Goal: Transaction & Acquisition: Purchase product/service

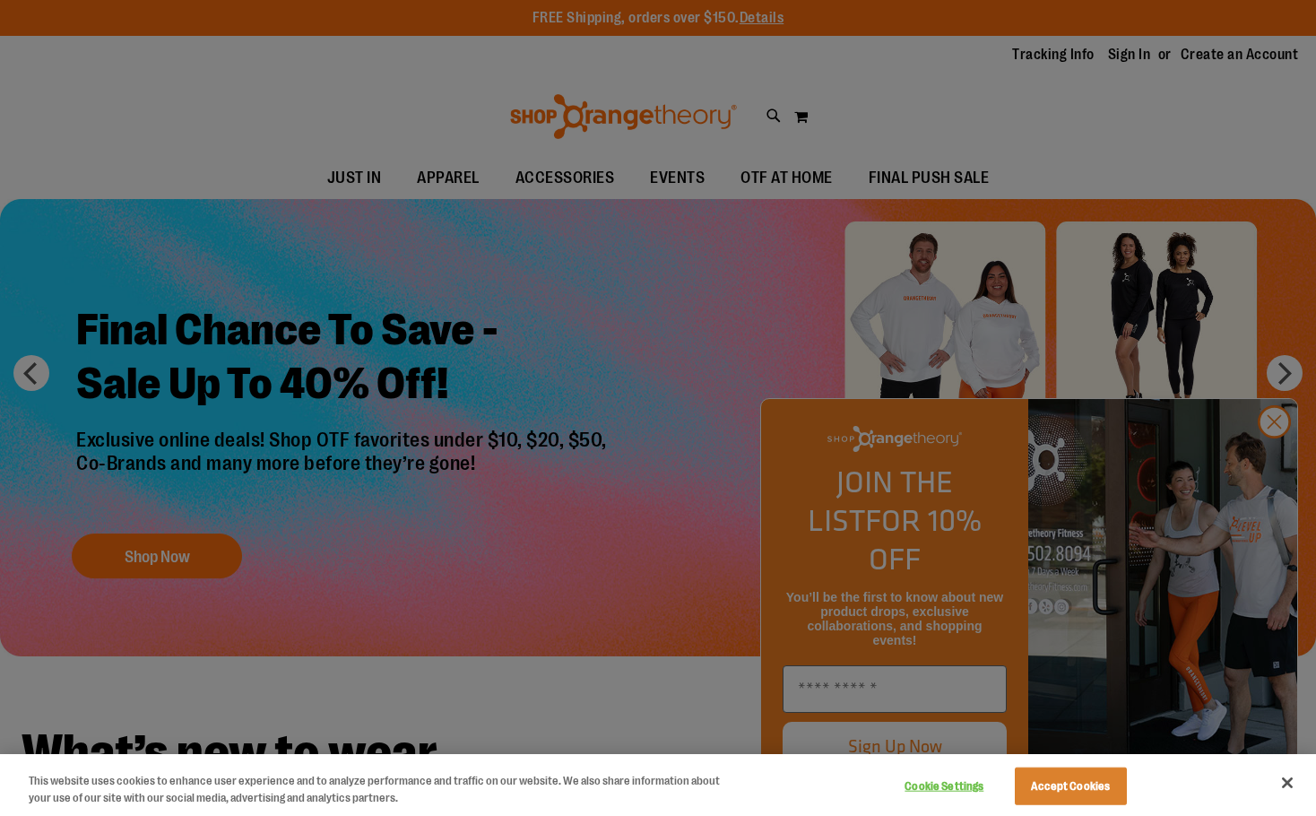
type input "**********"
click at [1113, 776] on button "Accept Cookies" at bounding box center [1071, 787] width 112 height 38
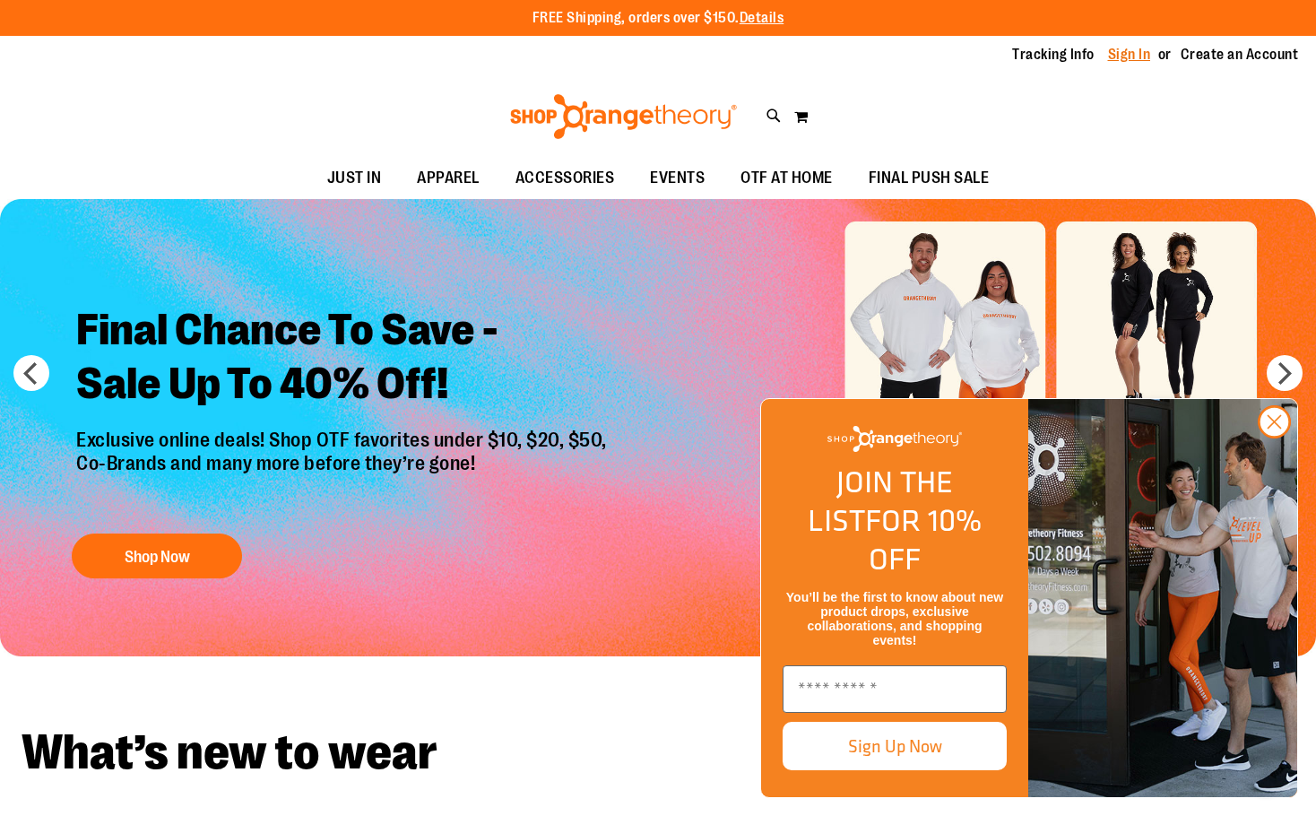
click at [1117, 48] on link "Sign In" at bounding box center [1129, 55] width 43 height 20
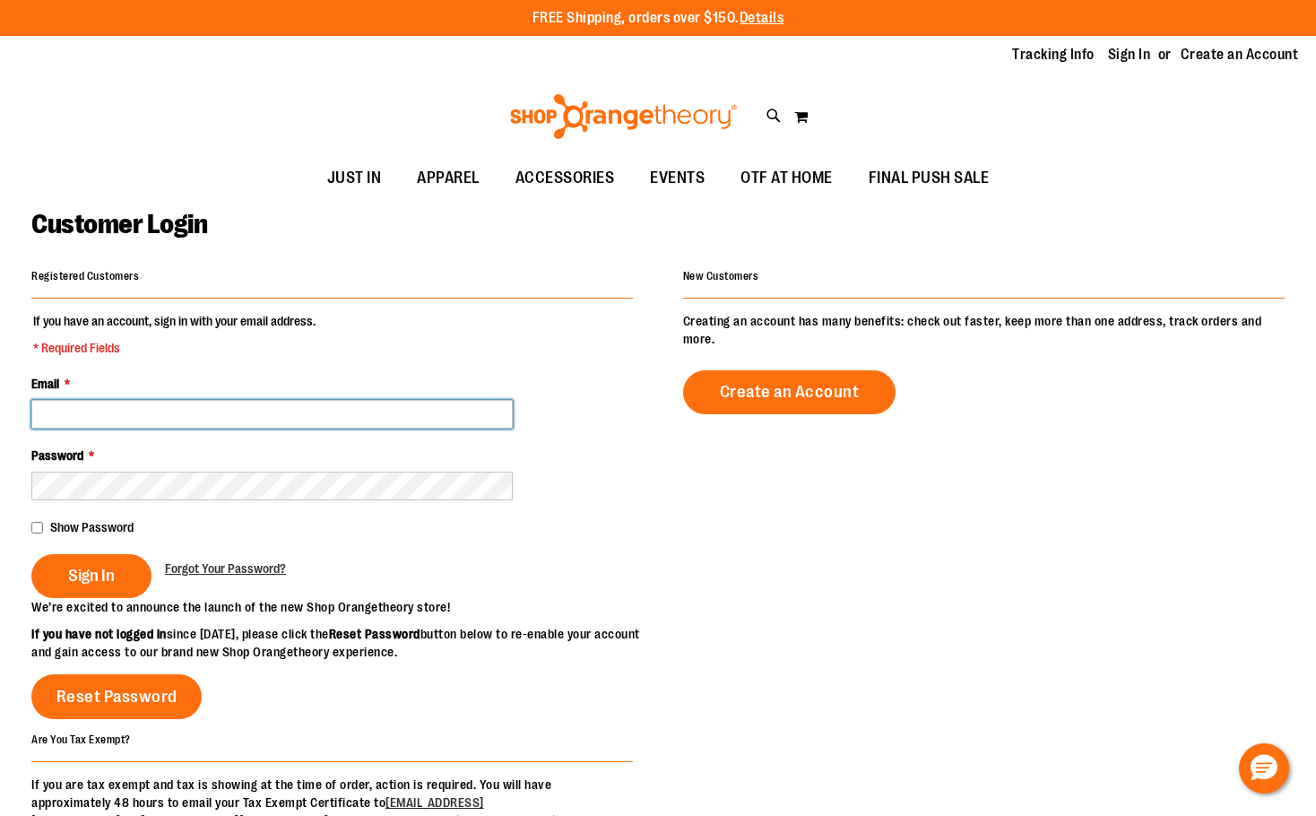
type input "**********"
click at [402, 403] on input "**********" at bounding box center [272, 414] width 482 height 29
drag, startPoint x: 252, startPoint y: 420, endPoint x: -277, endPoint y: 433, distance: 529.2
click at [0, 433] on html "Skip to Content The store will not work correctly when cookies are disabled. FR…" at bounding box center [658, 408] width 1316 height 816
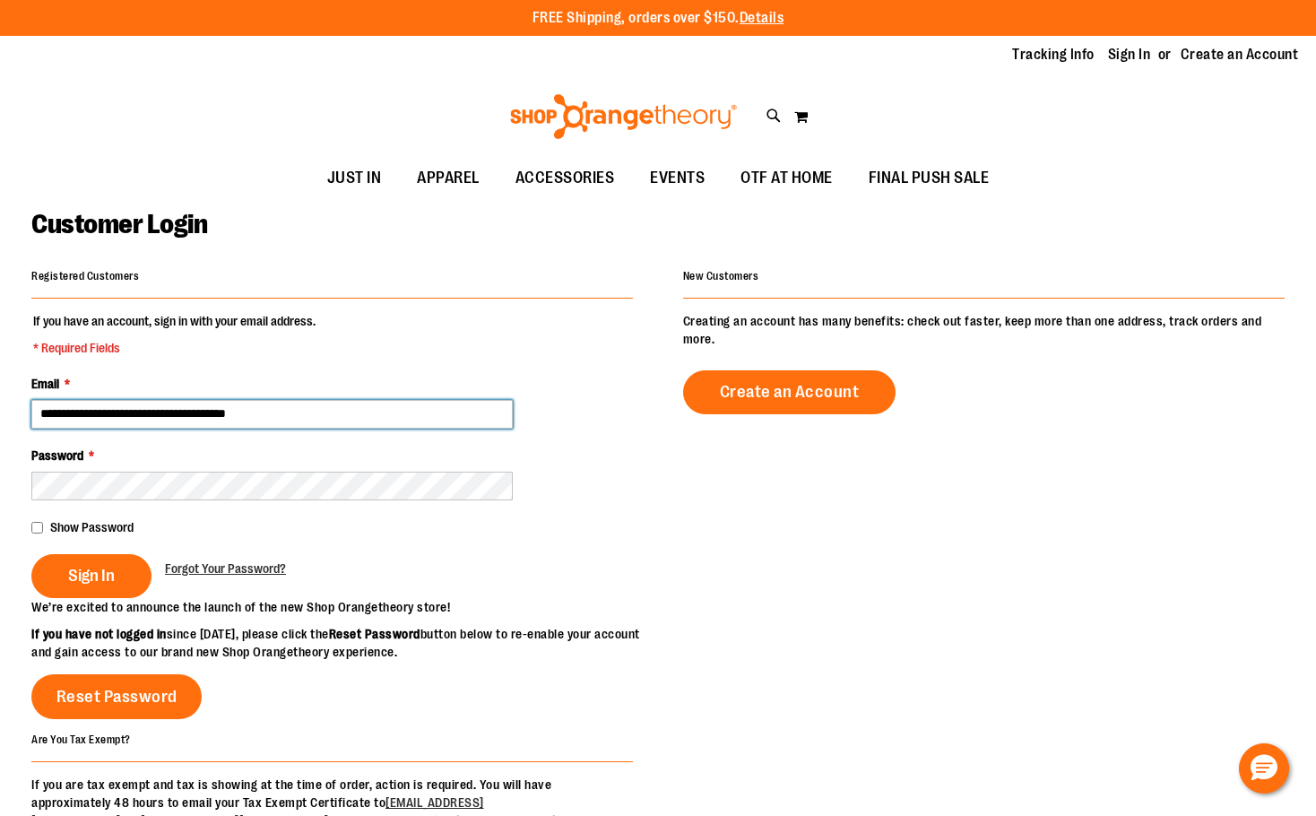
type input "**********"
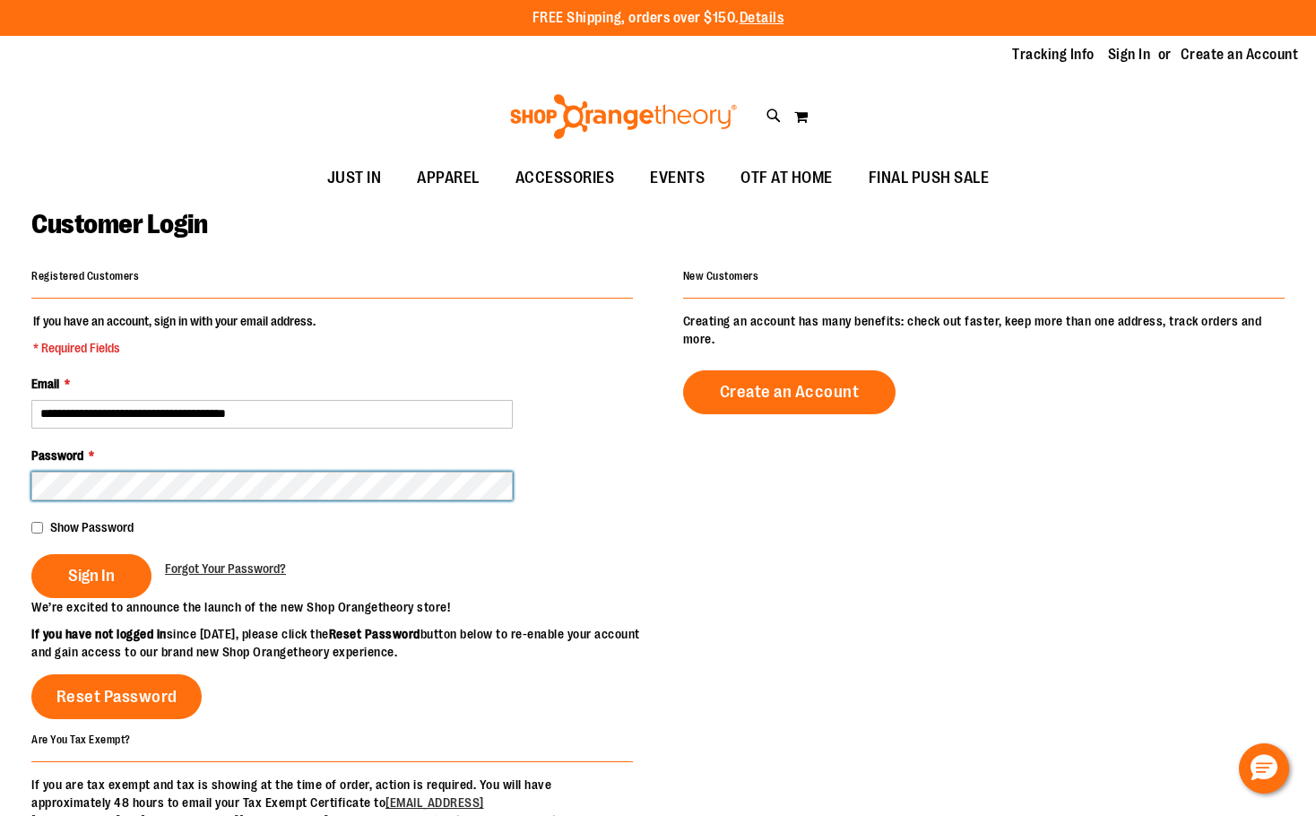
click at [0, 427] on html "Skip to Content The store will not work correctly when cookies are disabled. FR…" at bounding box center [658, 408] width 1316 height 816
click at [31, 554] on button "Sign In" at bounding box center [91, 576] width 120 height 44
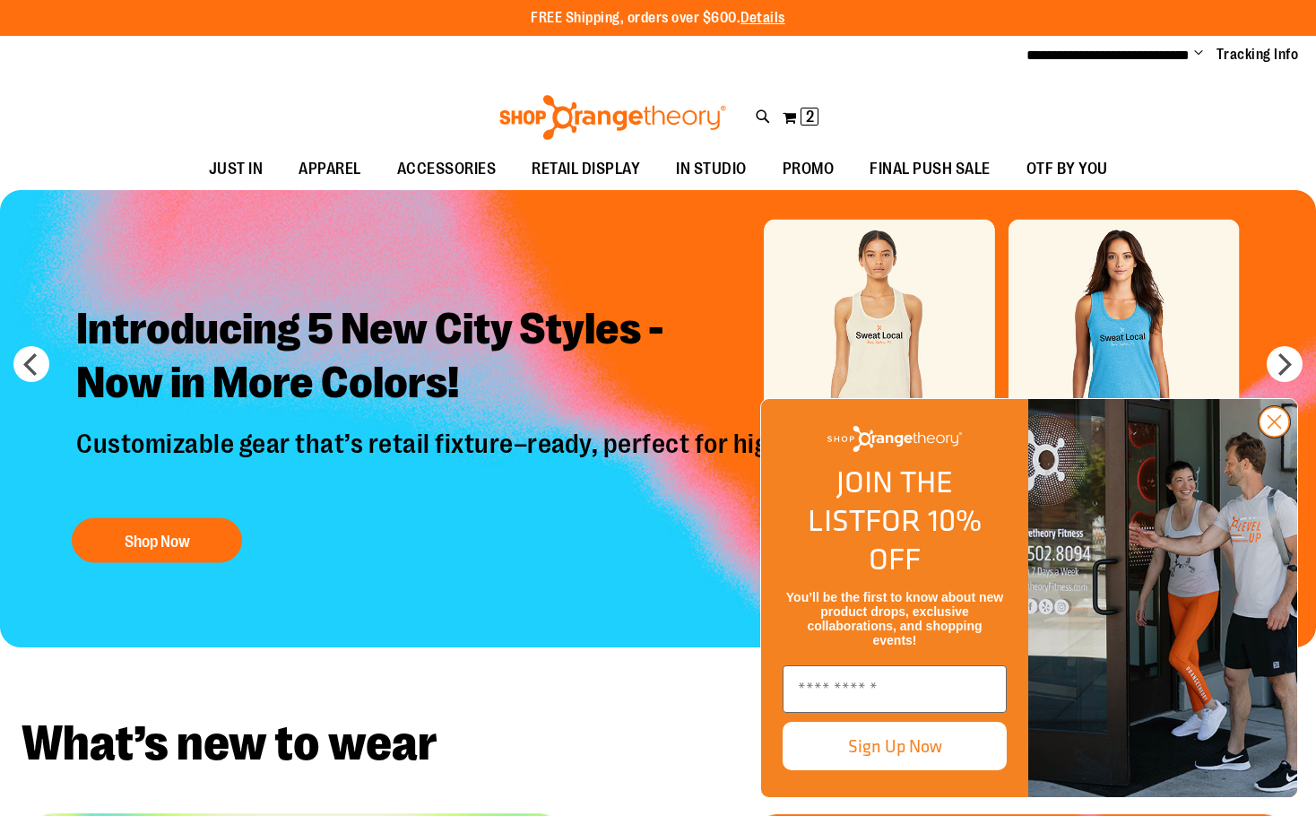
type input "**********"
click at [1280, 437] on circle "Close dialog" at bounding box center [1275, 422] width 30 height 30
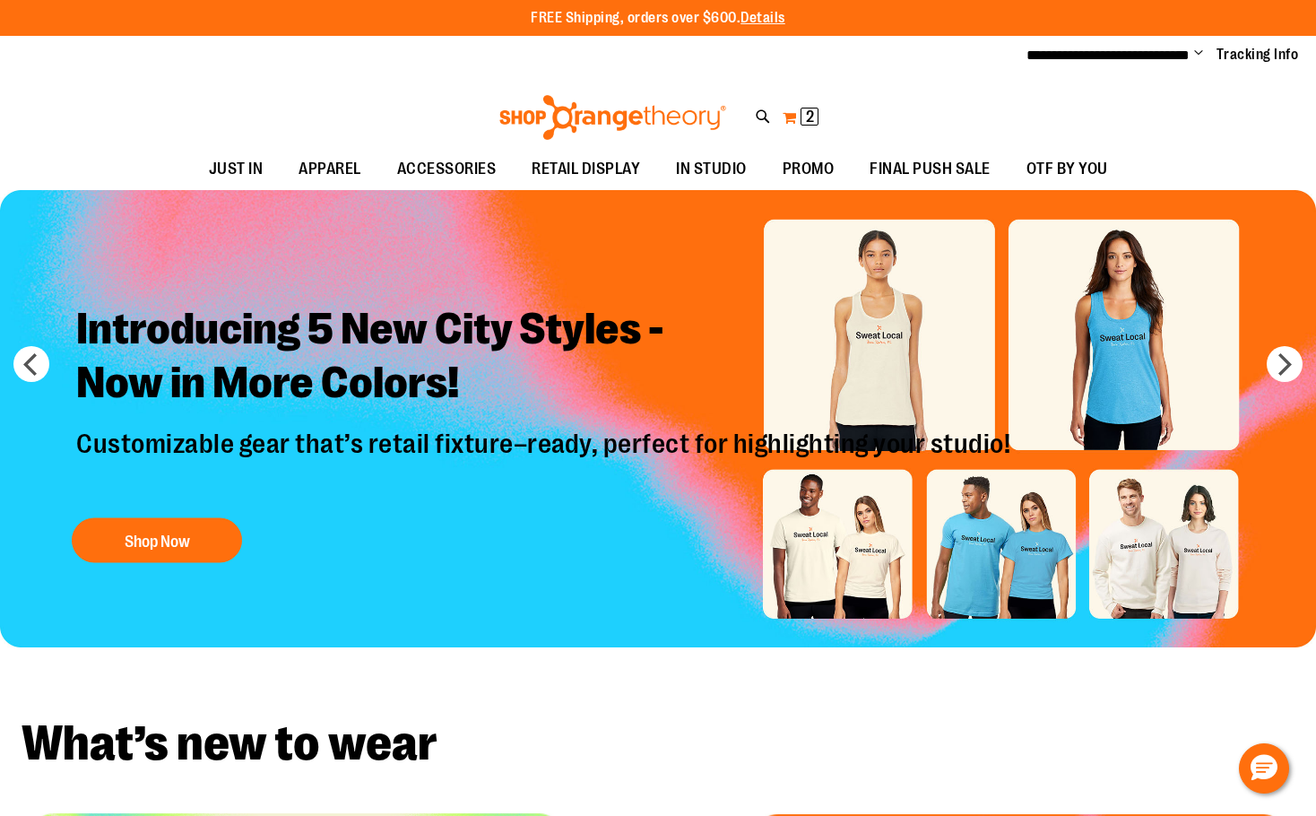
click at [809, 109] on span "2" at bounding box center [810, 117] width 8 height 18
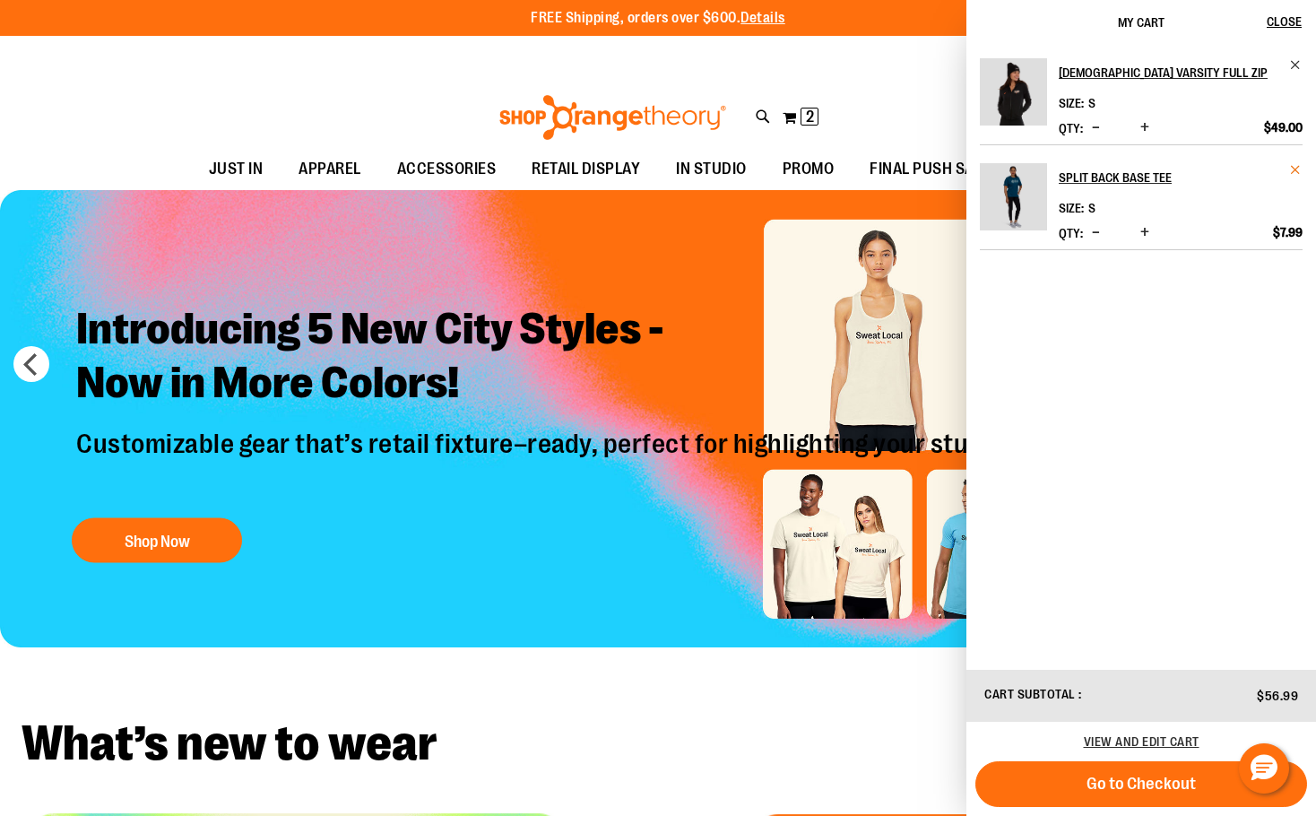
click at [1292, 165] on span "Remove item" at bounding box center [1295, 169] width 13 height 13
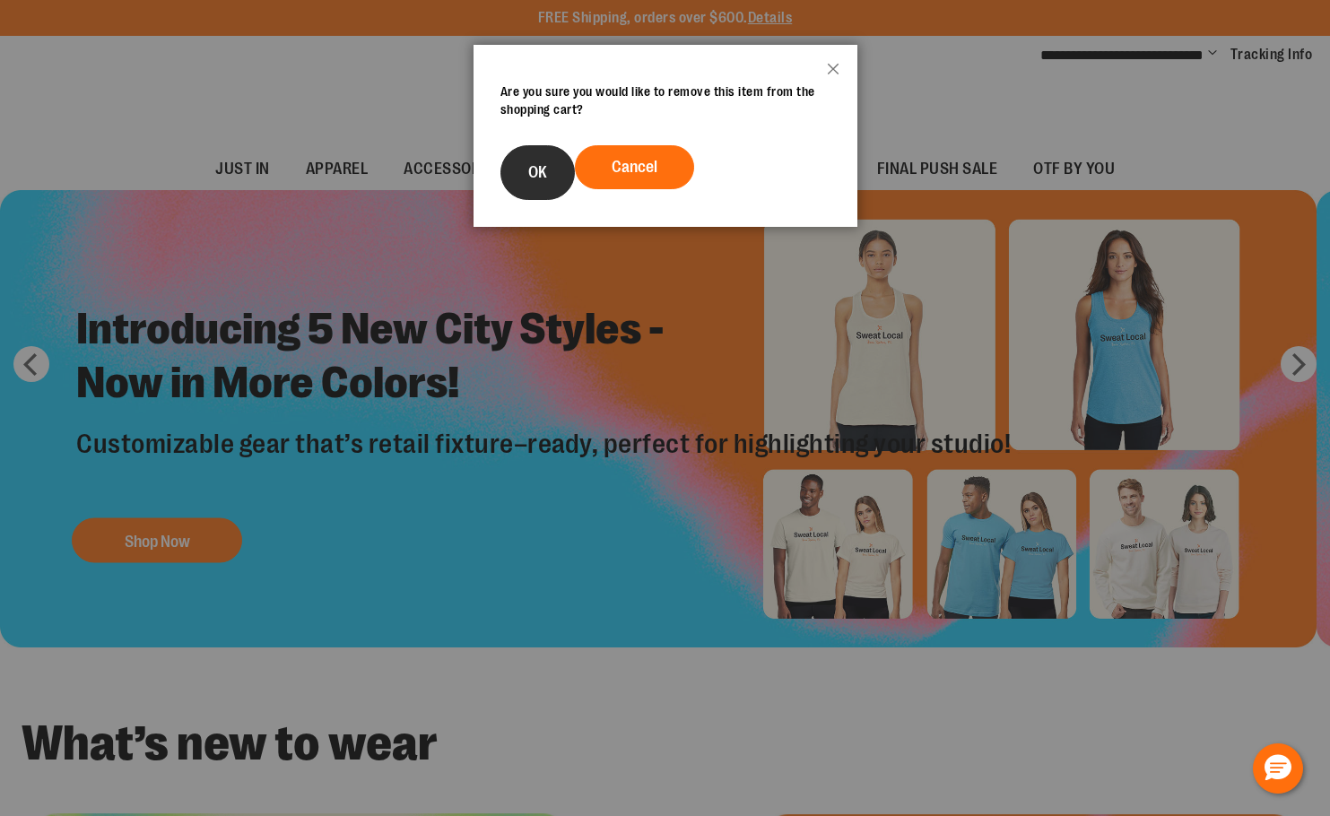
click at [540, 187] on button "OK" at bounding box center [537, 172] width 74 height 55
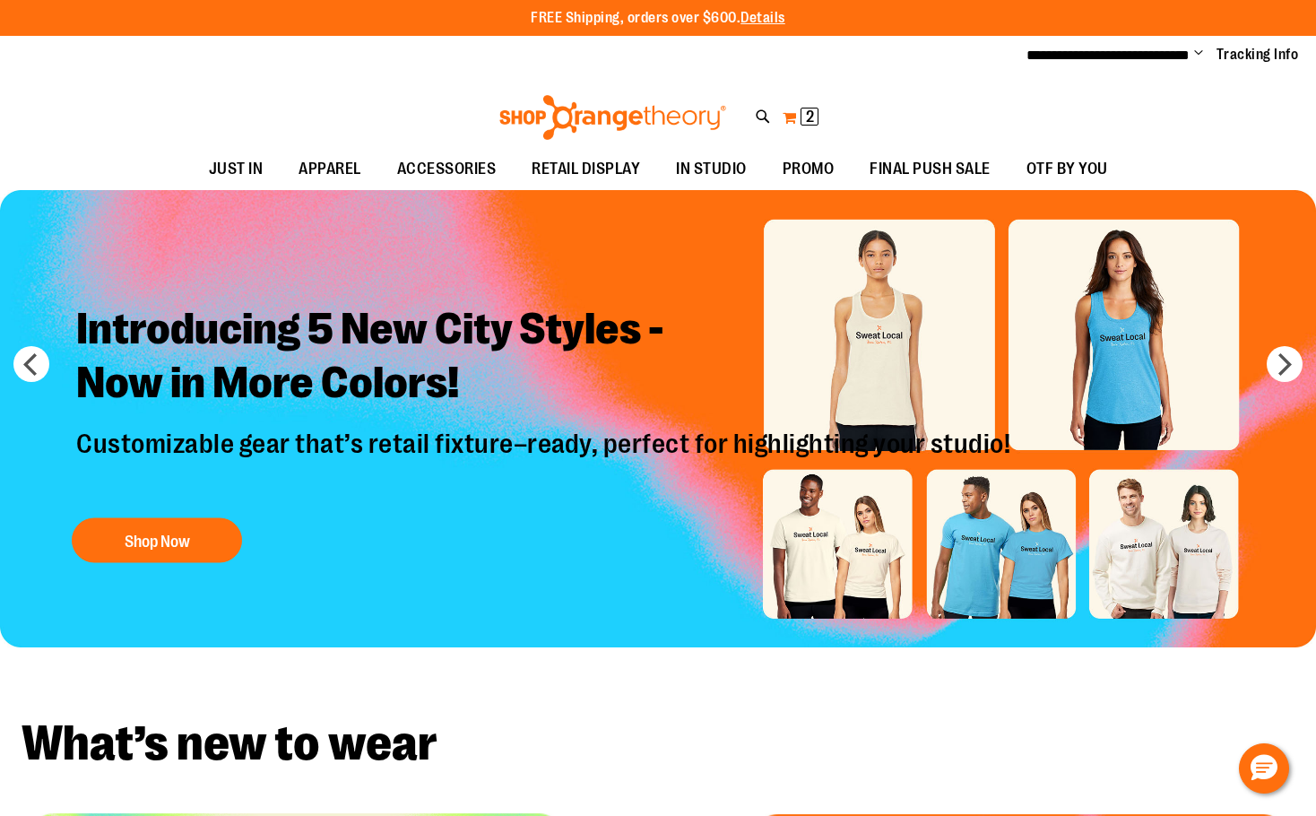
click at [807, 112] on span "2" at bounding box center [810, 117] width 8 height 18
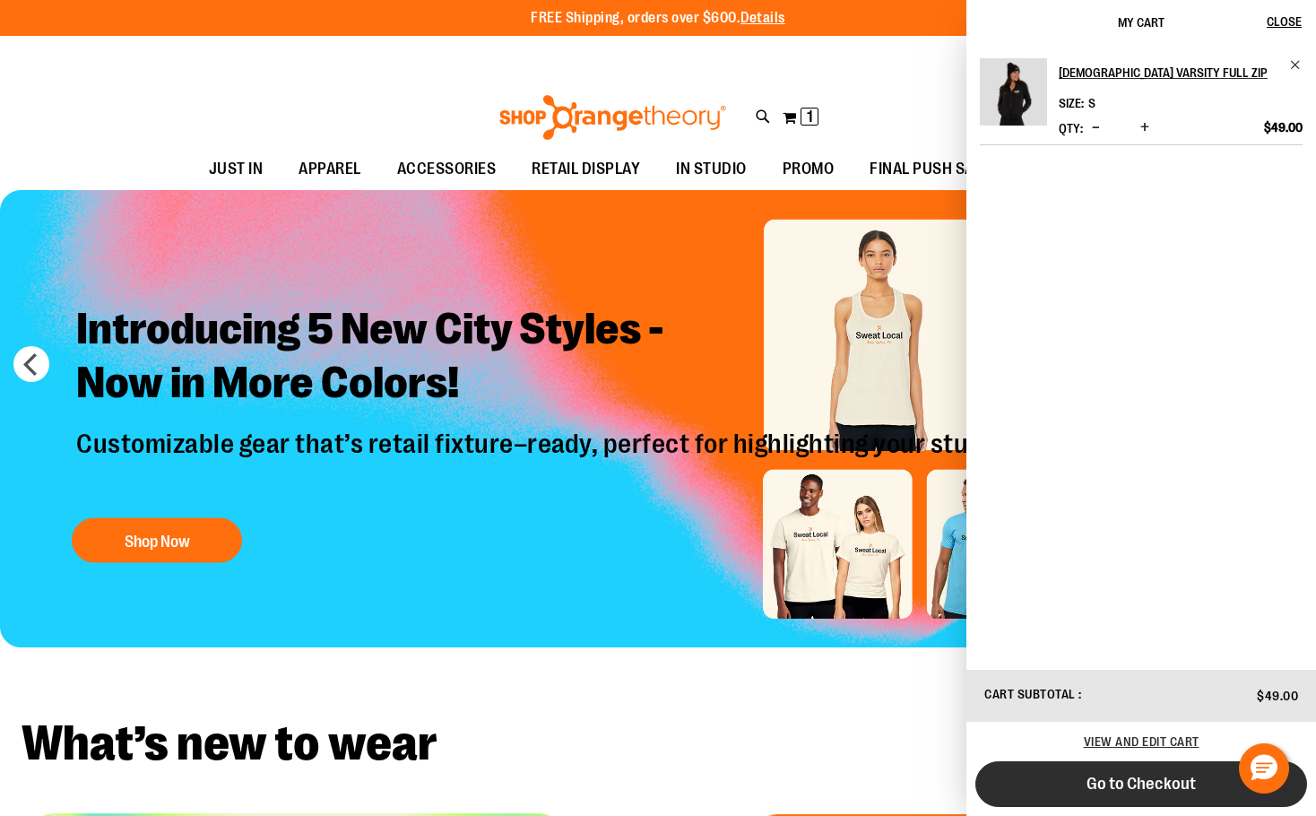
click at [1160, 767] on button "Go to Checkout" at bounding box center [1142, 784] width 332 height 46
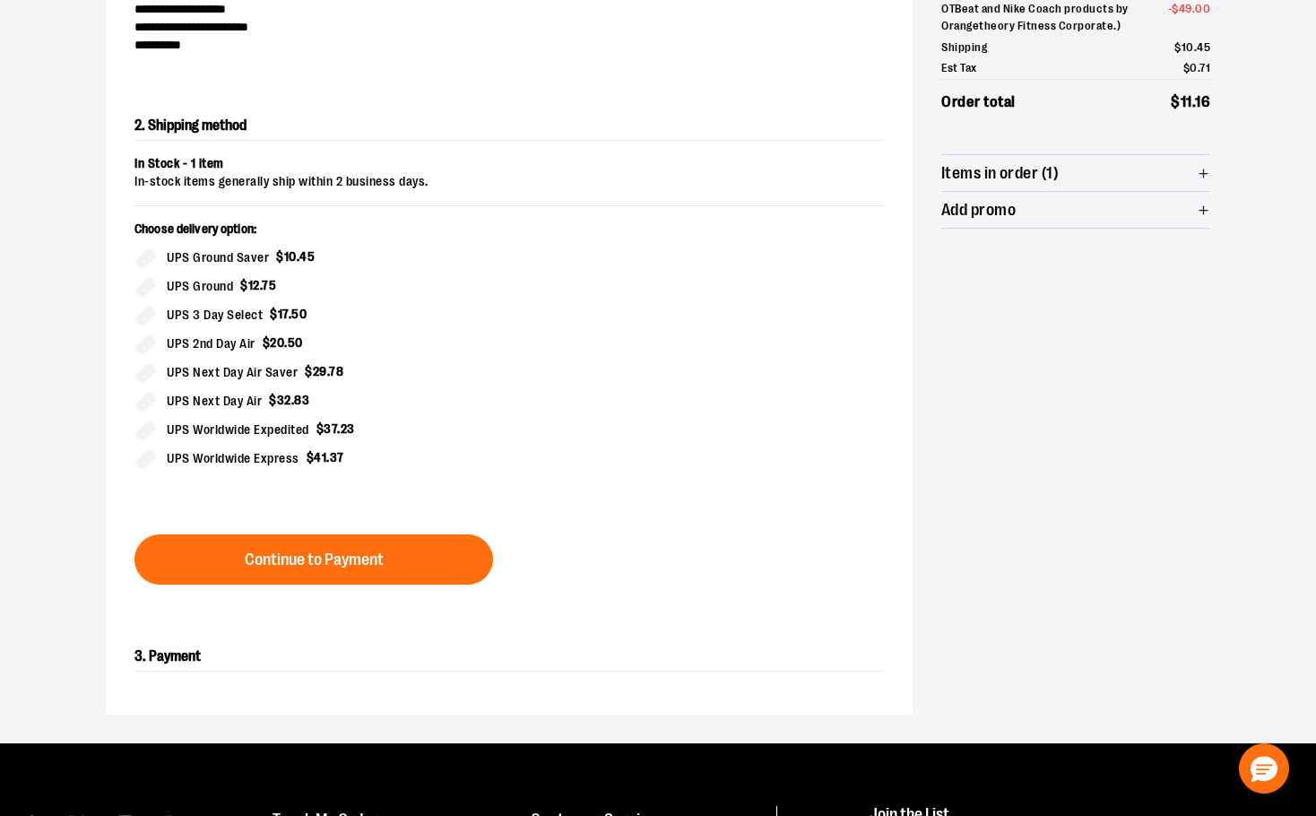
scroll to position [288, 0]
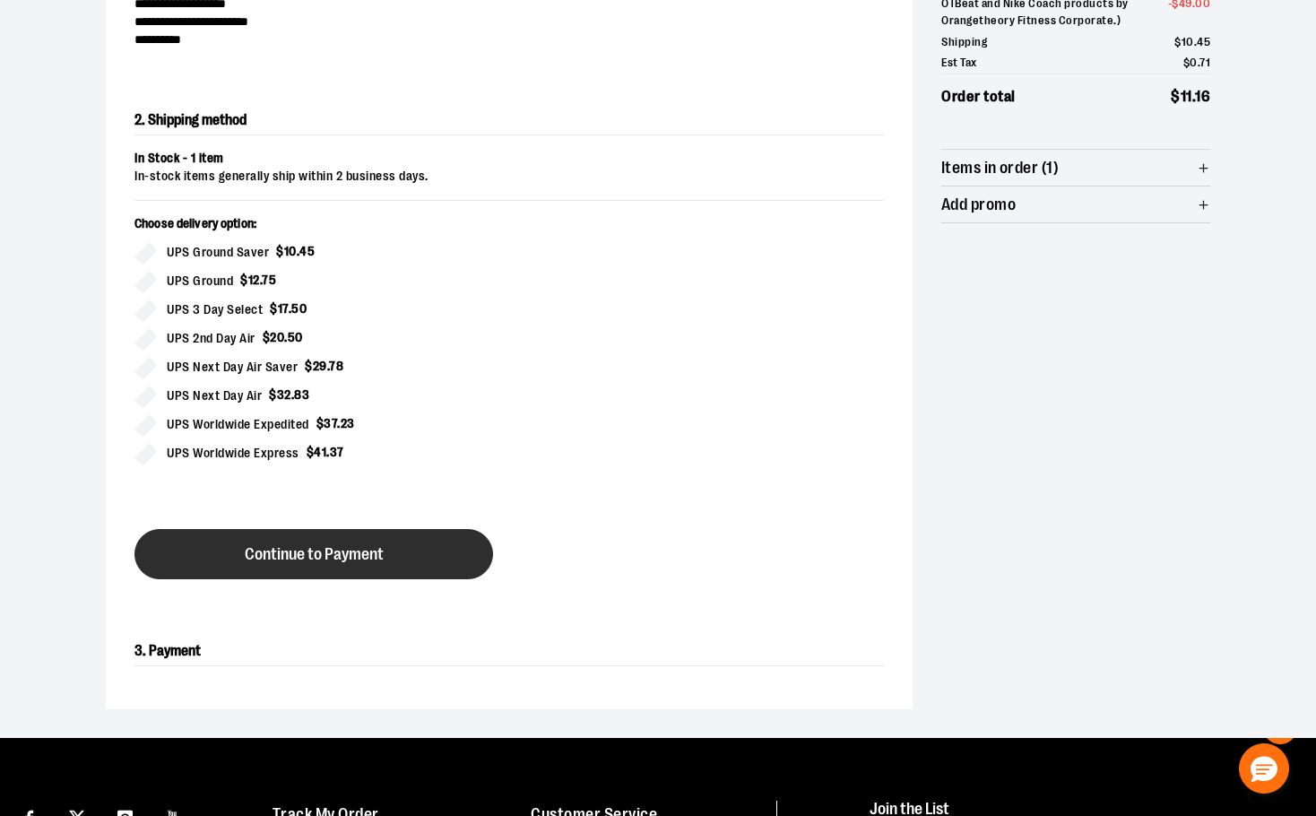
click at [460, 554] on button "Continue to Payment" at bounding box center [314, 554] width 359 height 50
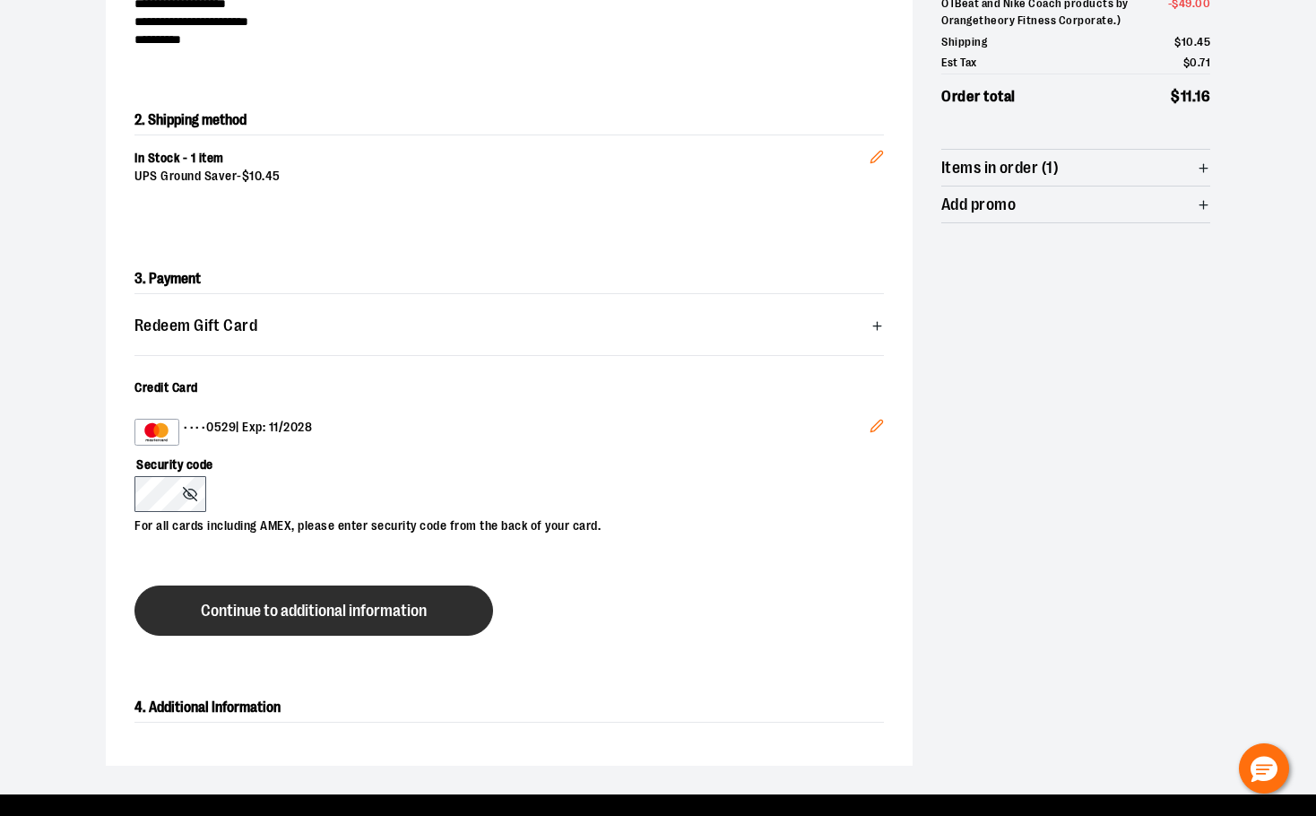
click at [245, 594] on button "Continue to additional information" at bounding box center [314, 611] width 359 height 50
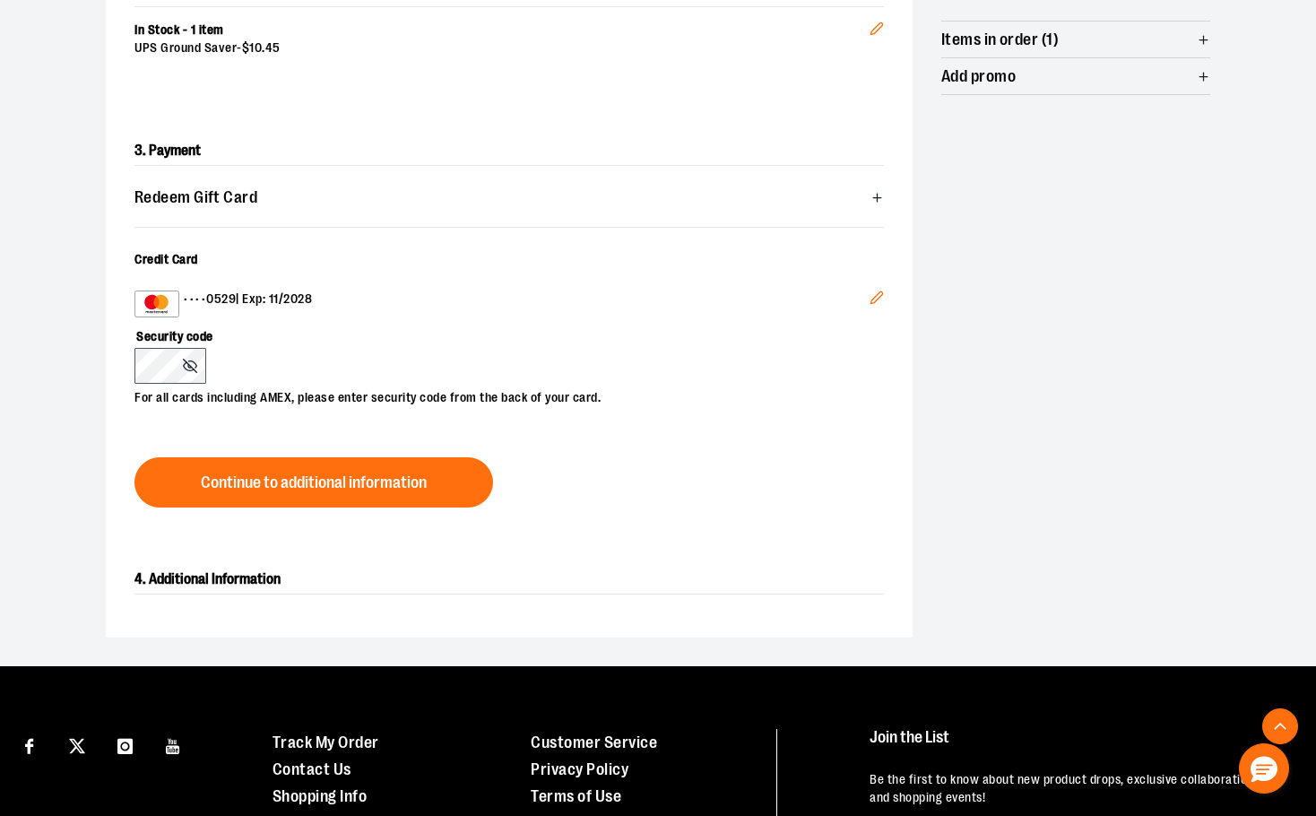
scroll to position [448, 0]
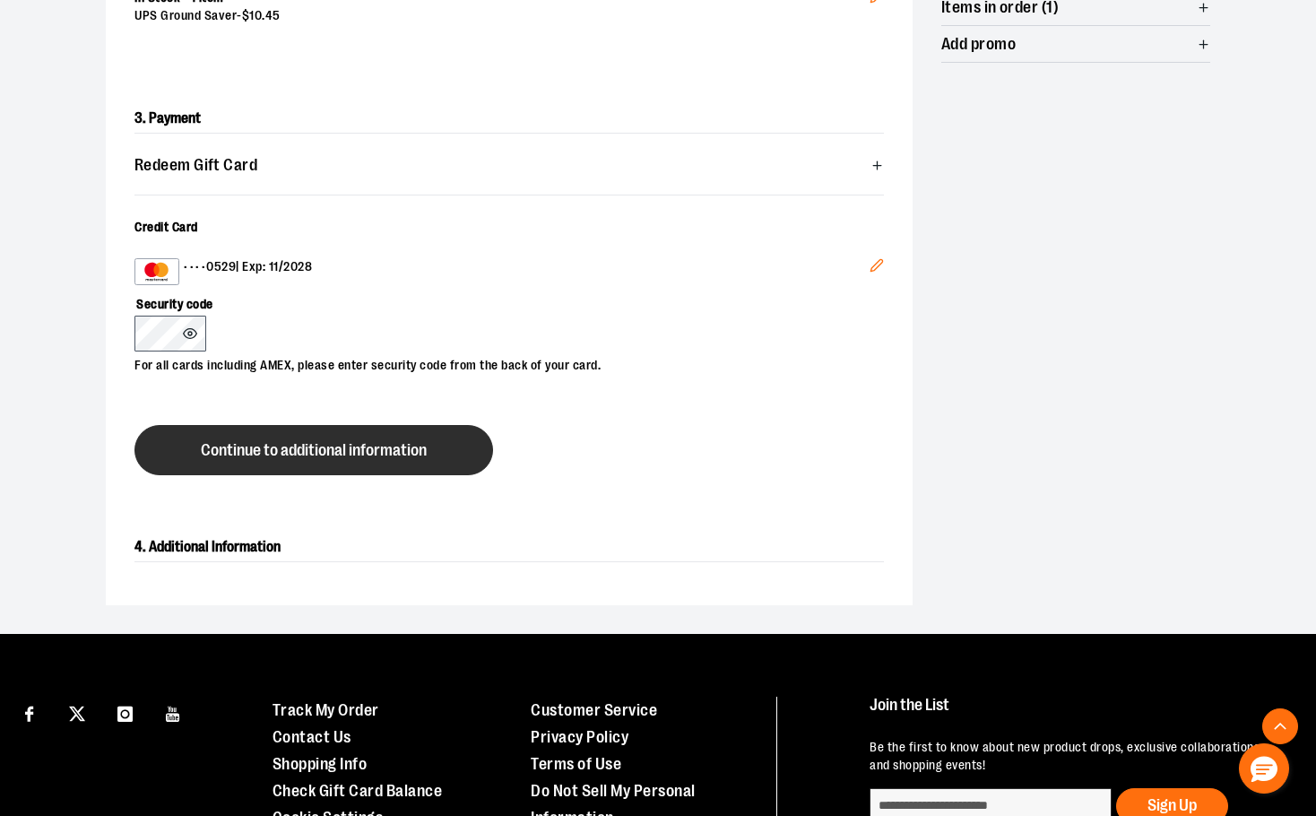
click at [459, 467] on button "Continue to additional information" at bounding box center [314, 450] width 359 height 50
click at [463, 446] on button "Continue to additional information" at bounding box center [314, 450] width 359 height 50
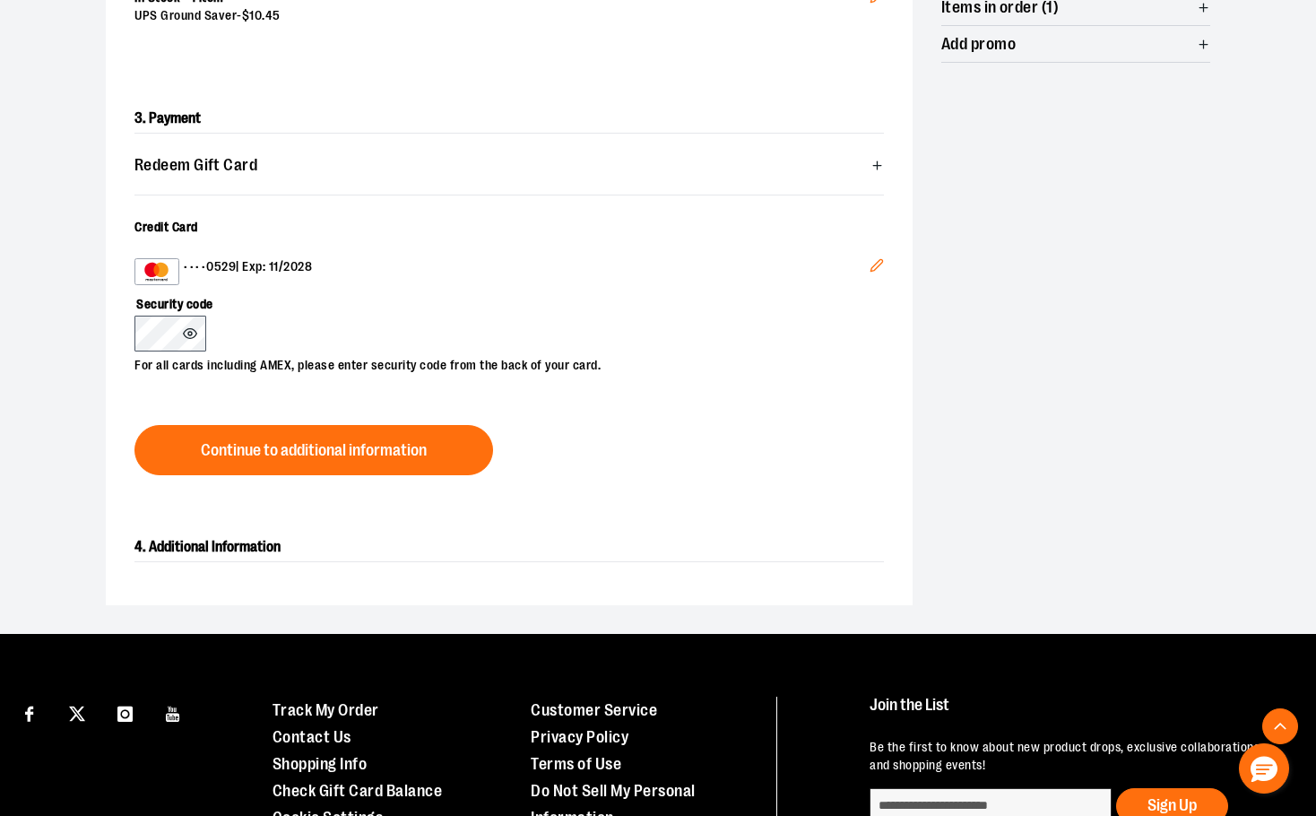
click at [187, 336] on icon at bounding box center [190, 334] width 13 height 10
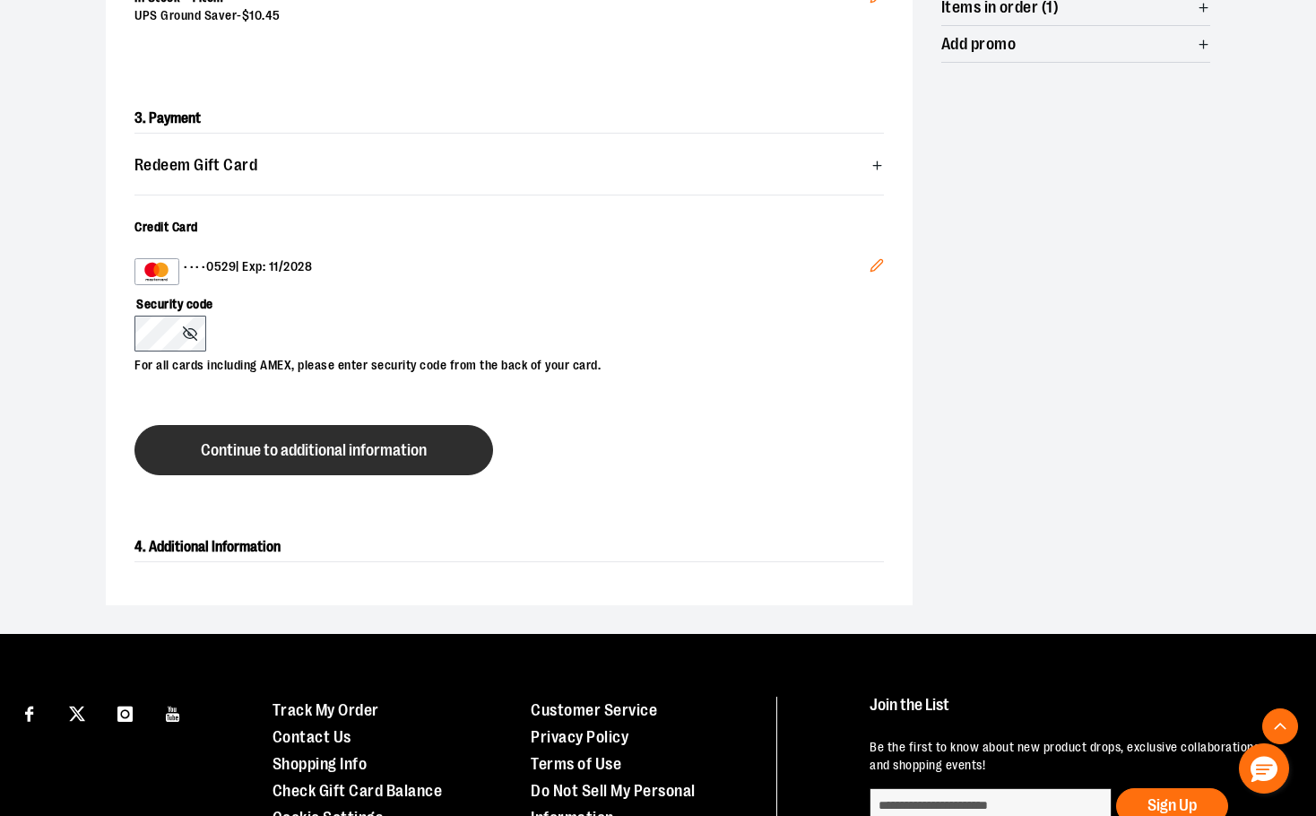
click at [227, 437] on button "Continue to additional information" at bounding box center [314, 450] width 359 height 50
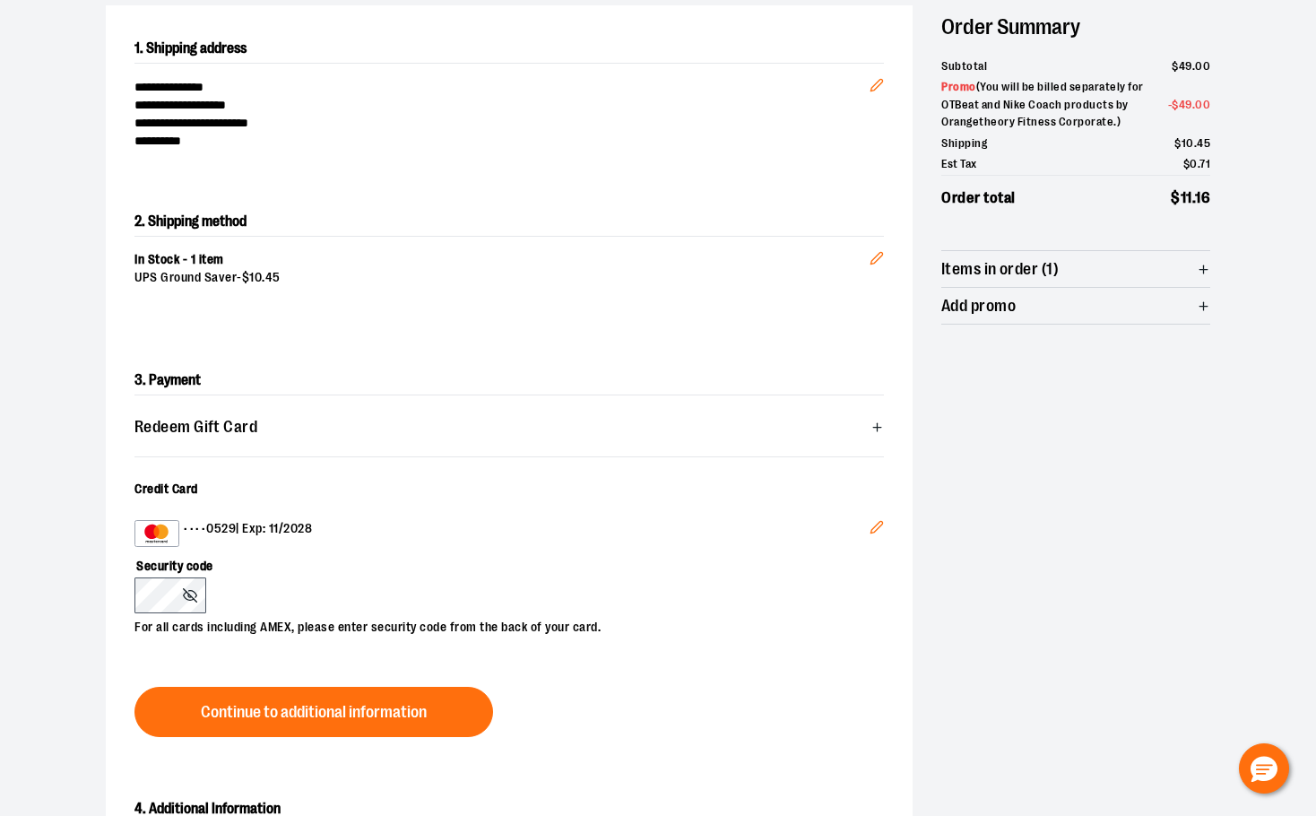
scroll to position [0, 0]
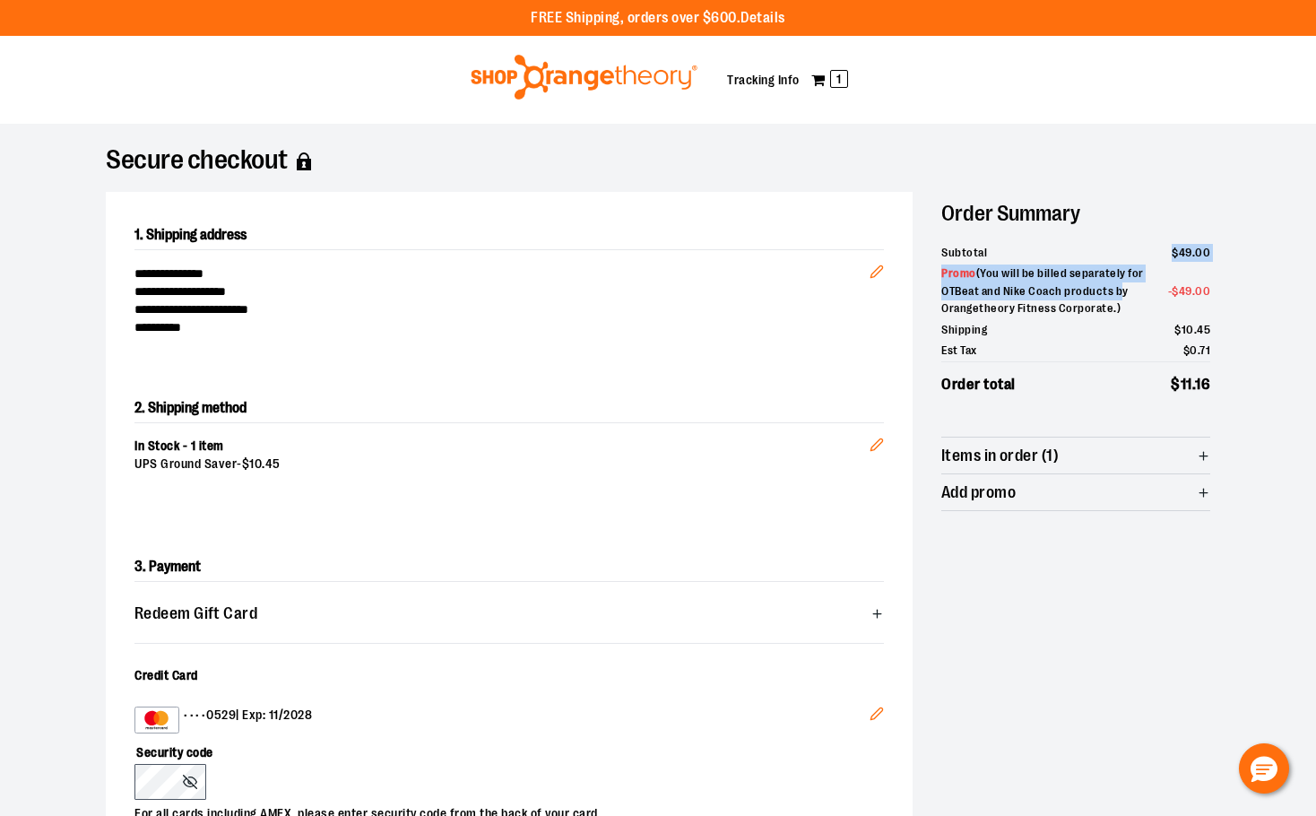
drag, startPoint x: 1104, startPoint y: 281, endPoint x: 1042, endPoint y: 255, distance: 67.1
click at [1042, 255] on ul "Subtotal $ 49 . 00 Promo ( You will be billed separately for OTBeat and Nike Co…" at bounding box center [1076, 320] width 269 height 156
click at [1046, 285] on span "( You will be billed separately for OTBeat and Nike Coach products by Orangethe…" at bounding box center [1043, 290] width 203 height 48
click at [1083, 440] on span "Items in order (1)" at bounding box center [1076, 456] width 269 height 36
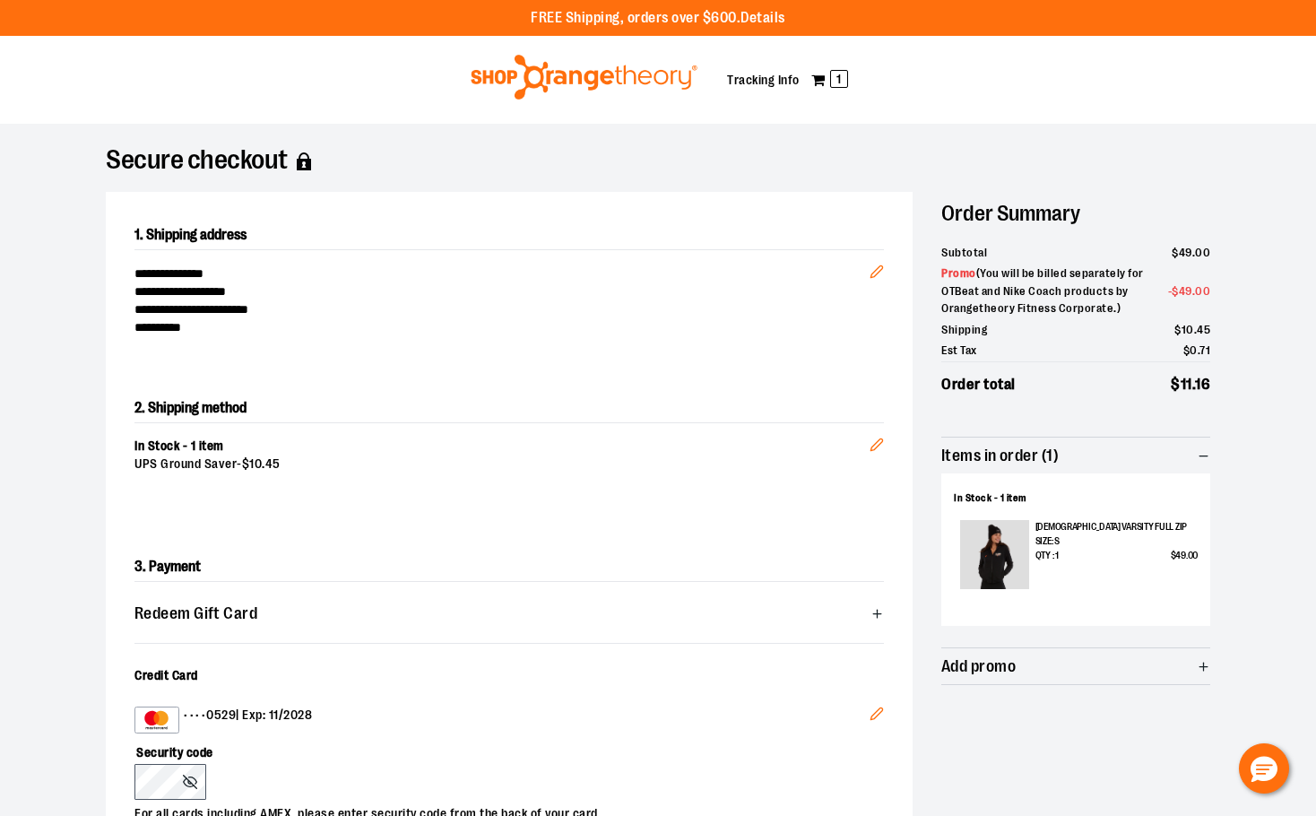
click at [1083, 440] on span "Items in order (1)" at bounding box center [1076, 456] width 269 height 36
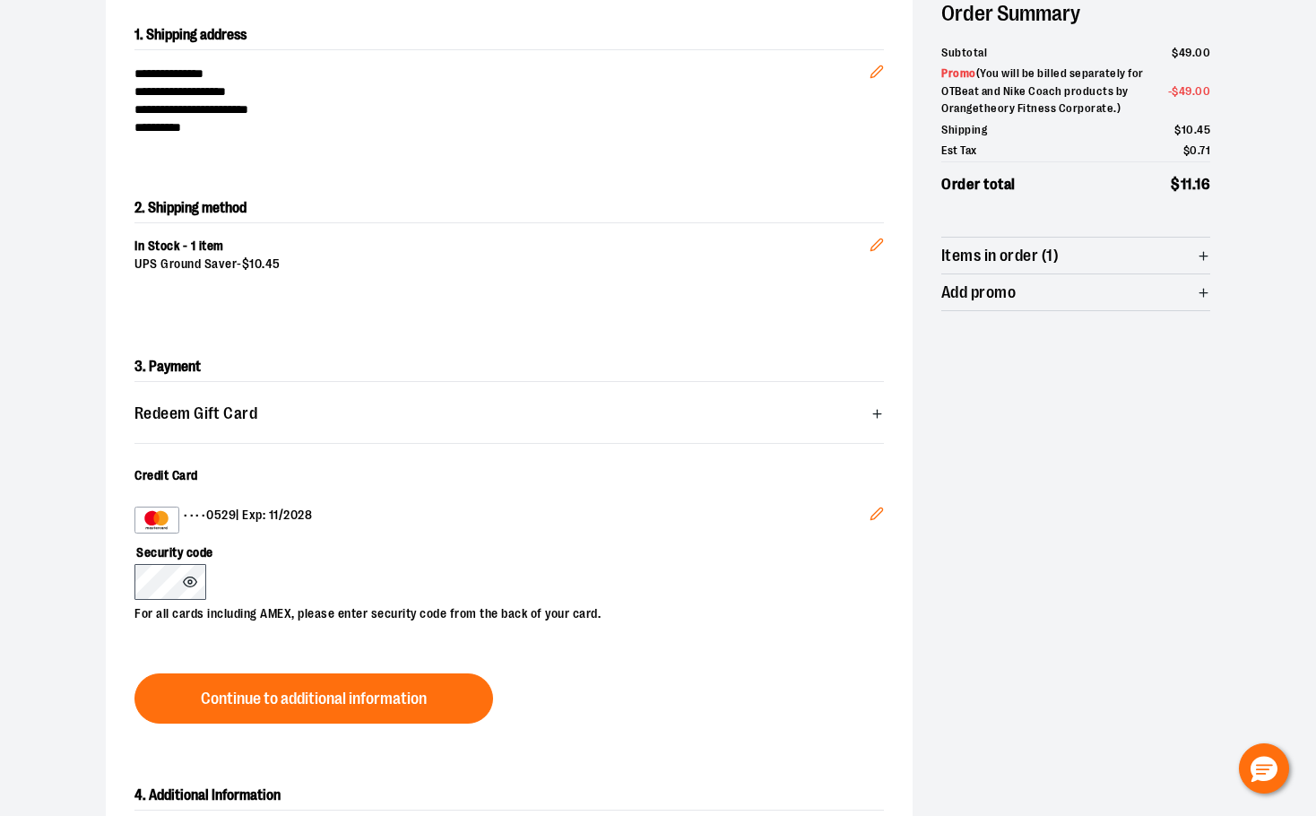
scroll to position [179, 0]
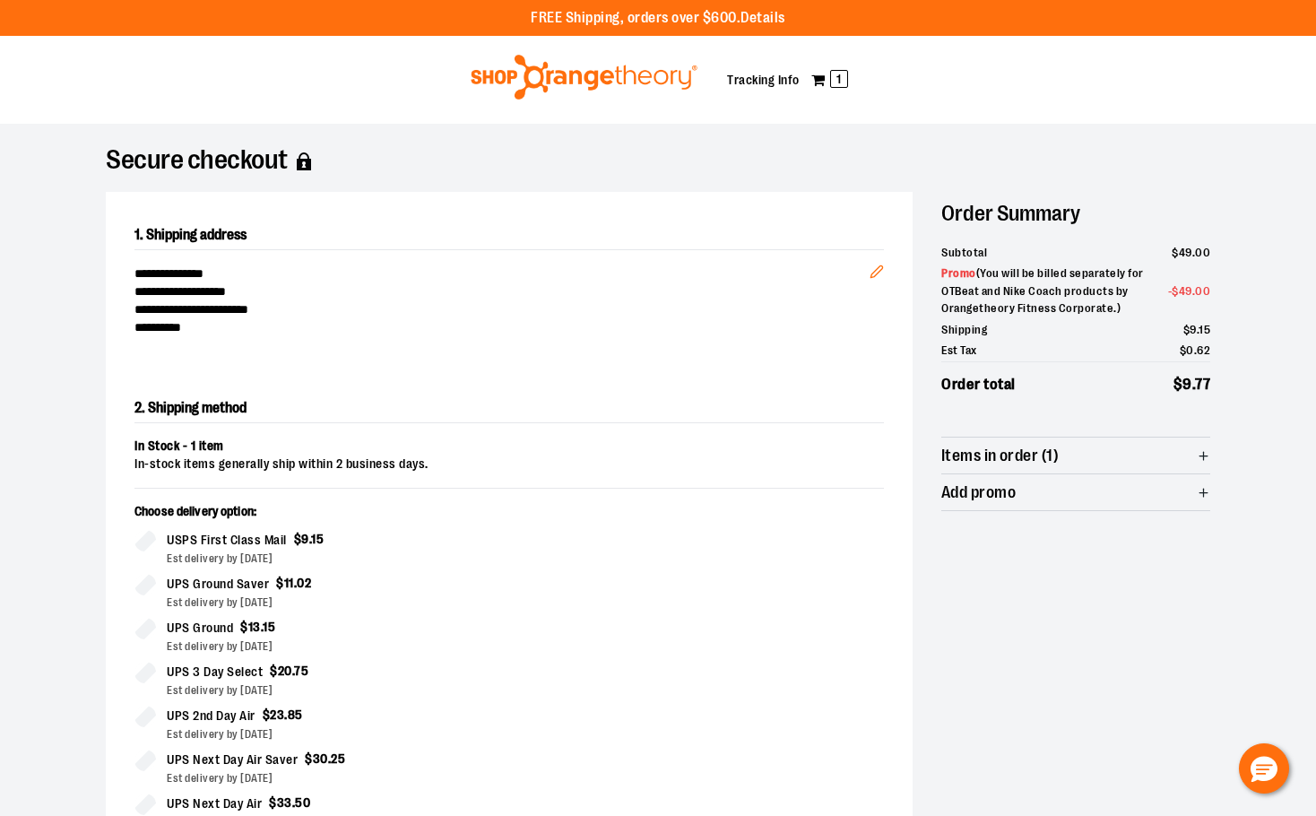
scroll to position [359, 0]
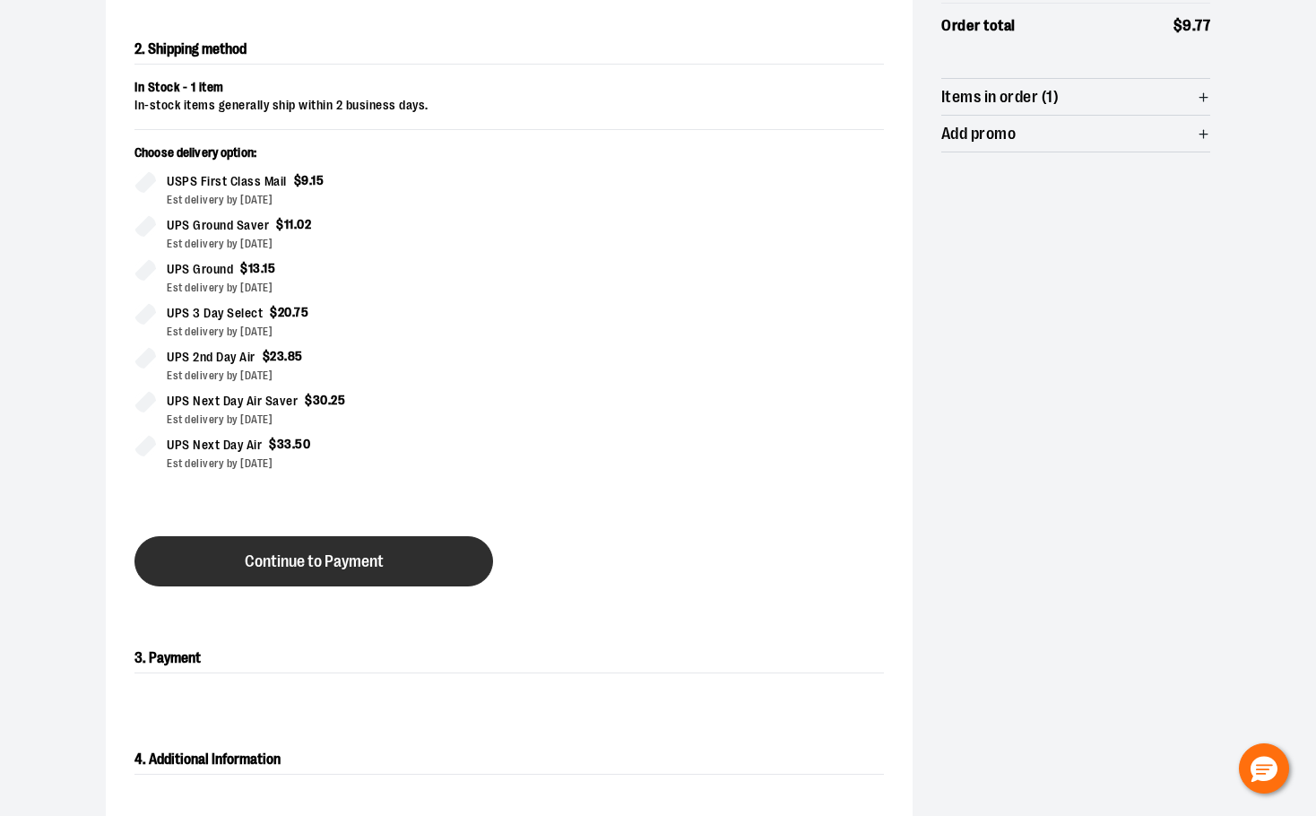
click at [430, 572] on button "Continue to Payment" at bounding box center [314, 561] width 359 height 50
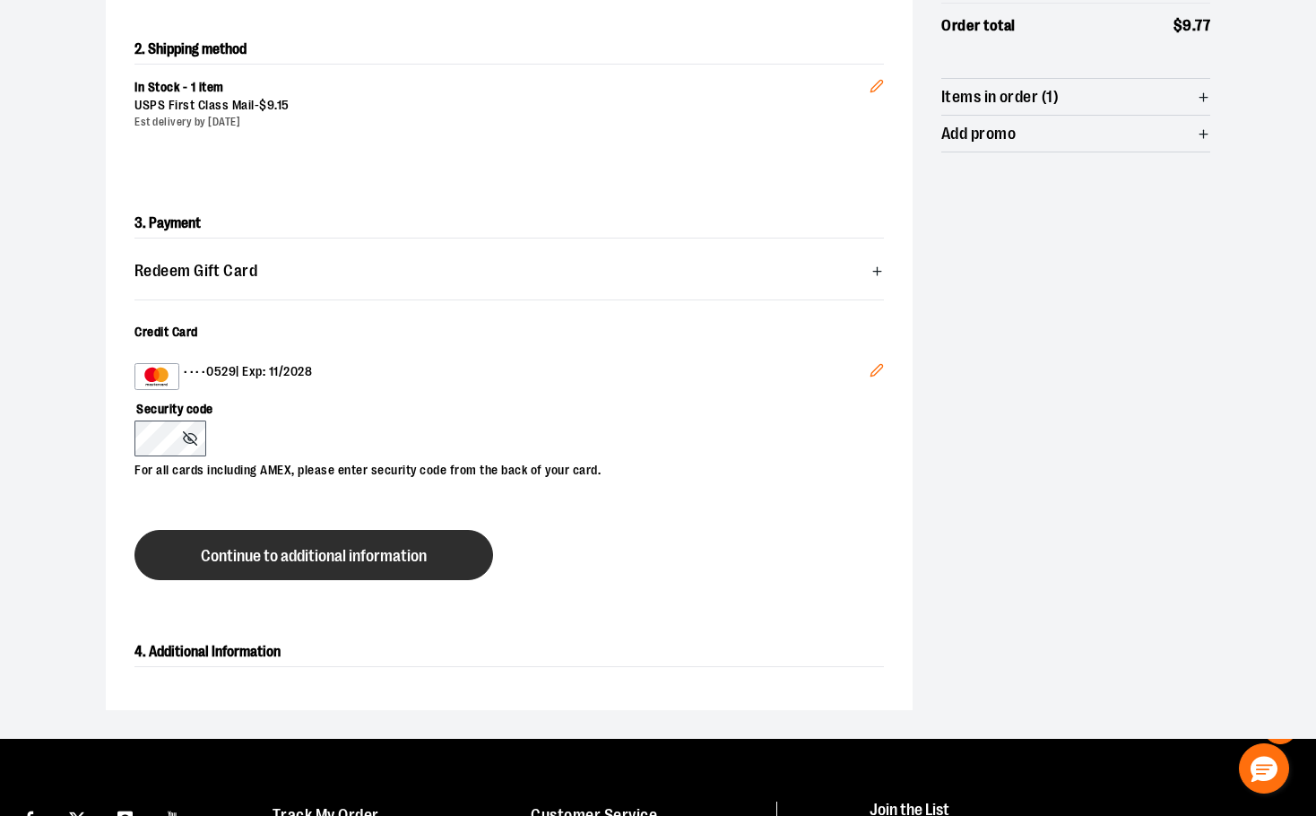
click at [211, 569] on button "Continue to additional information" at bounding box center [314, 555] width 359 height 50
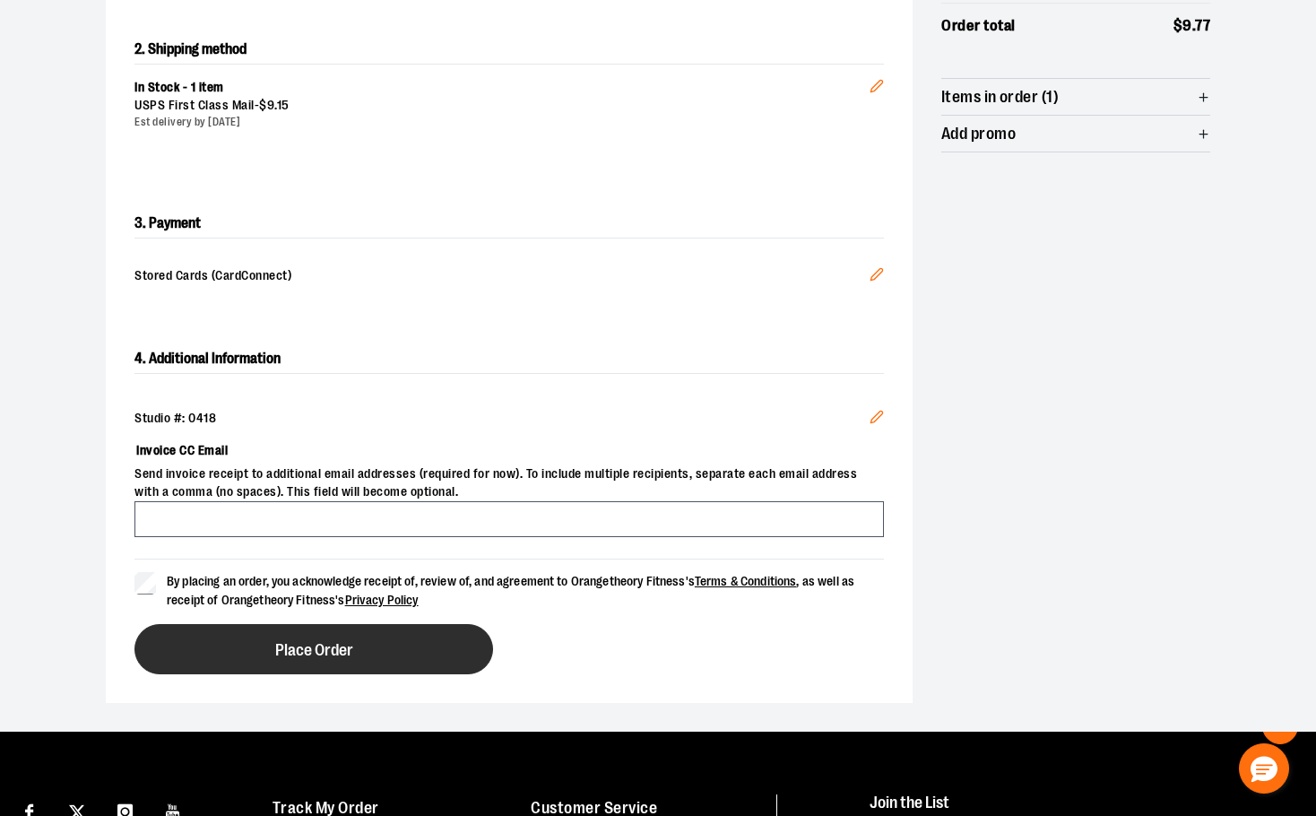
click at [207, 641] on button "Place Order" at bounding box center [314, 649] width 359 height 50
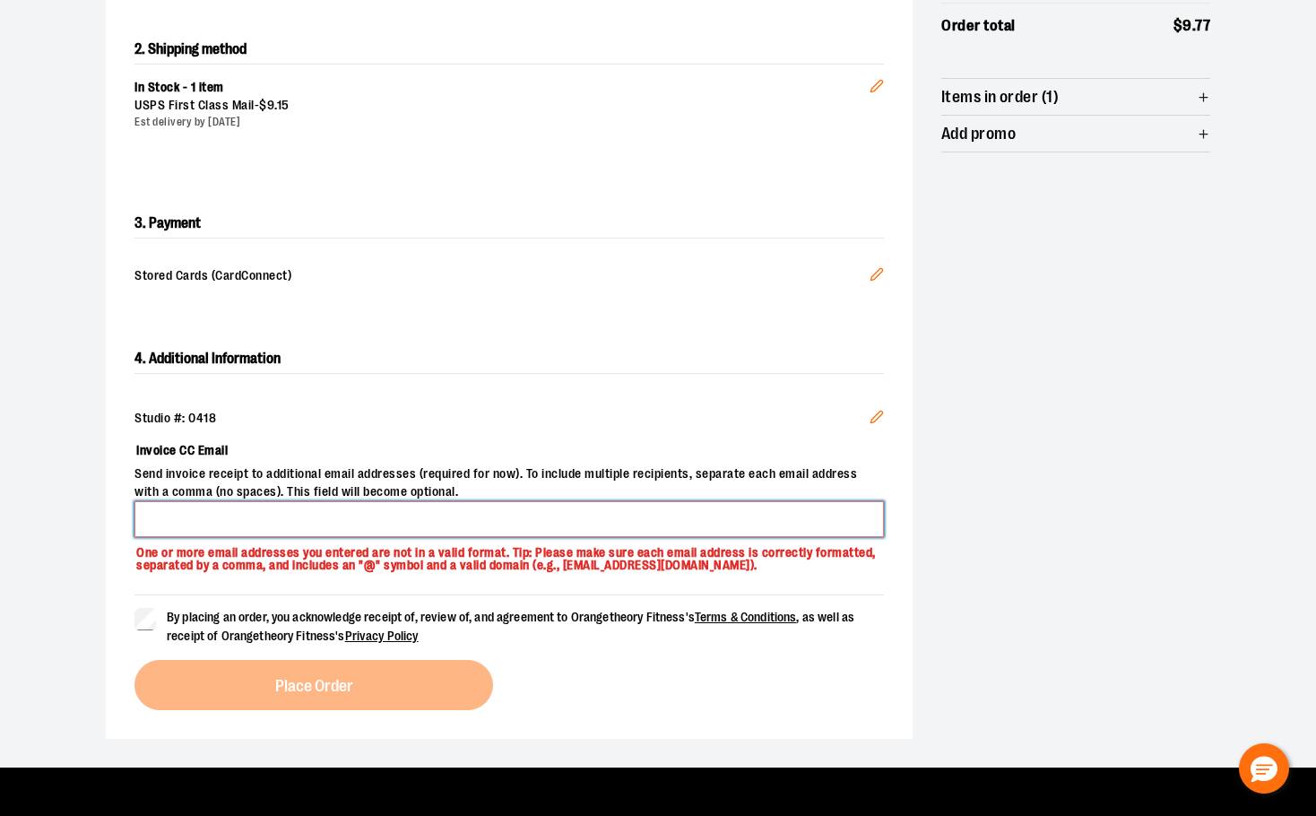
click at [317, 512] on input "Invoice CC Email" at bounding box center [510, 519] width 750 height 36
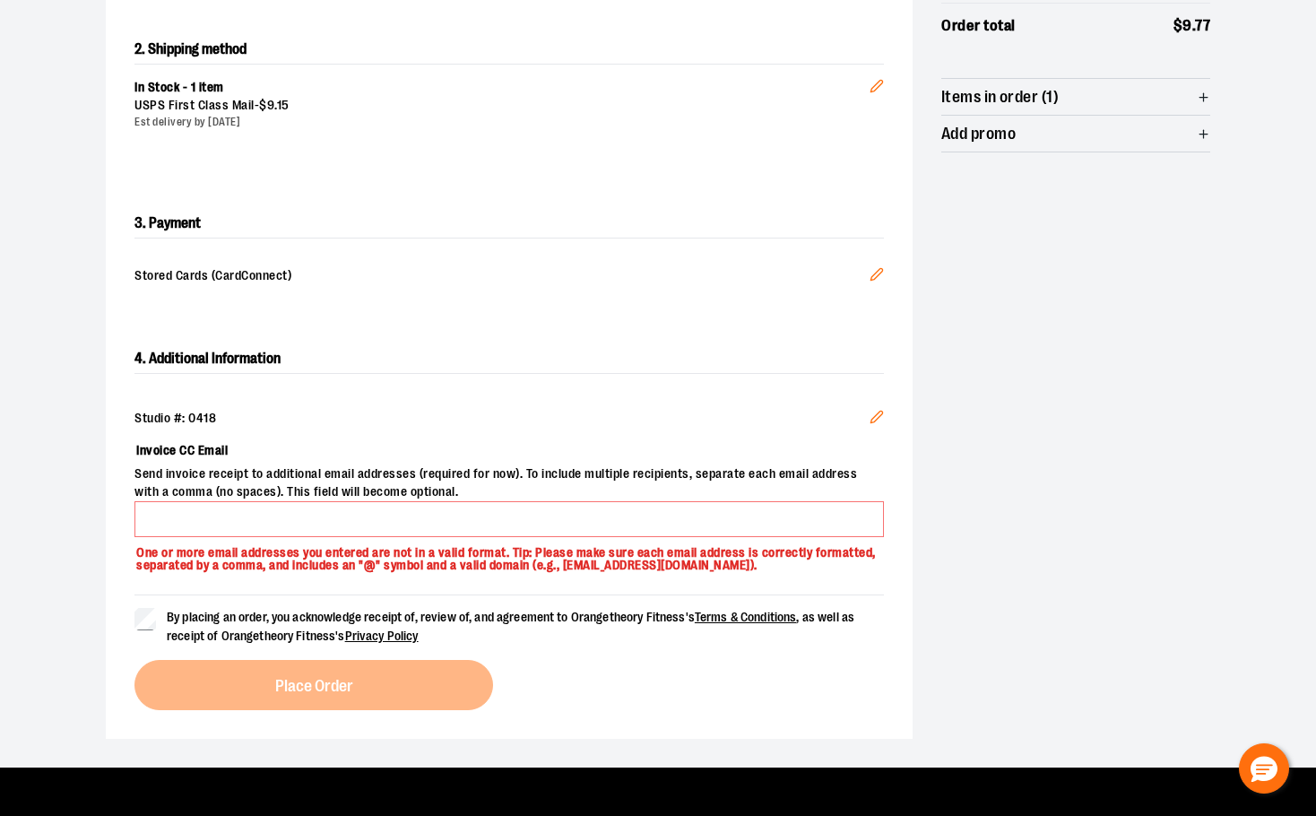
click at [850, 640] on span "By placing an order, you acknowledge receipt of, review of, and agreement to Or…" at bounding box center [525, 627] width 717 height 38
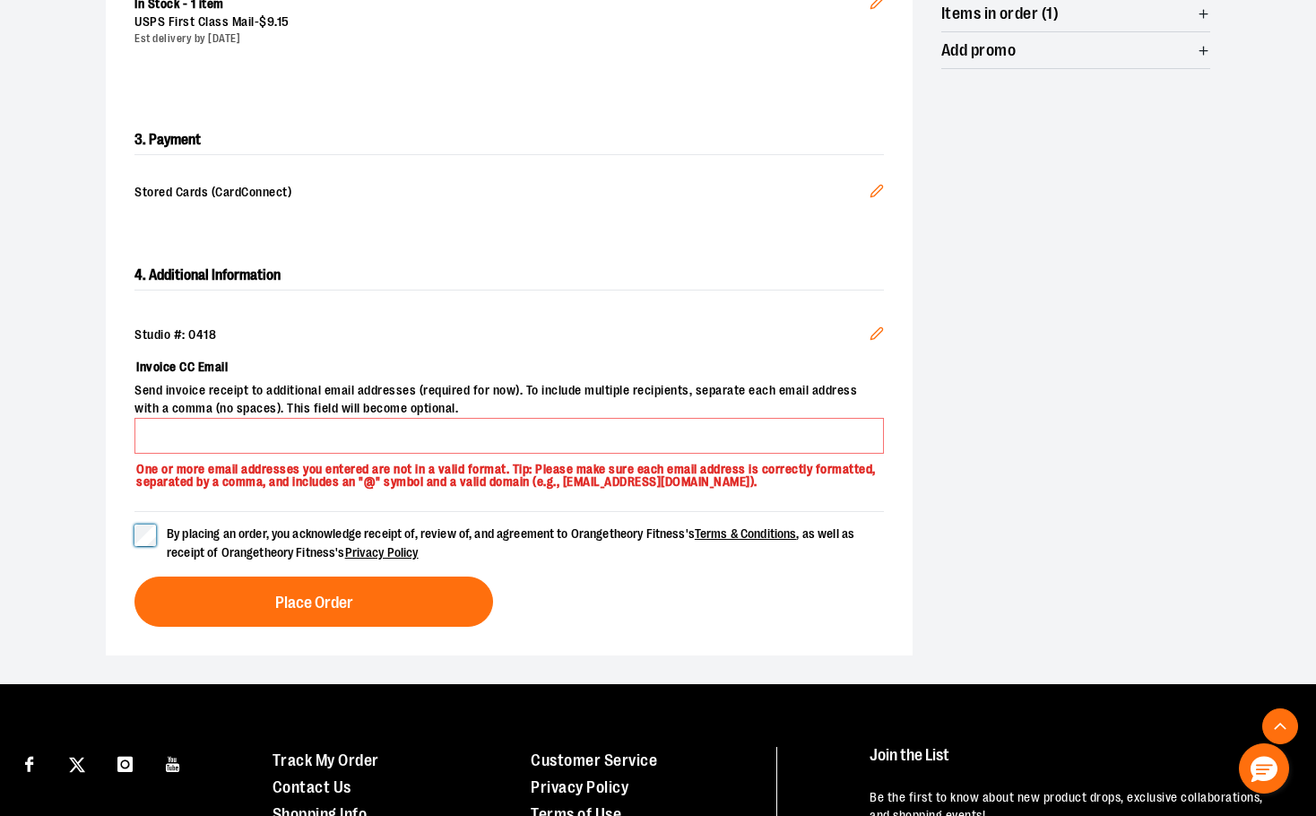
scroll to position [448, 0]
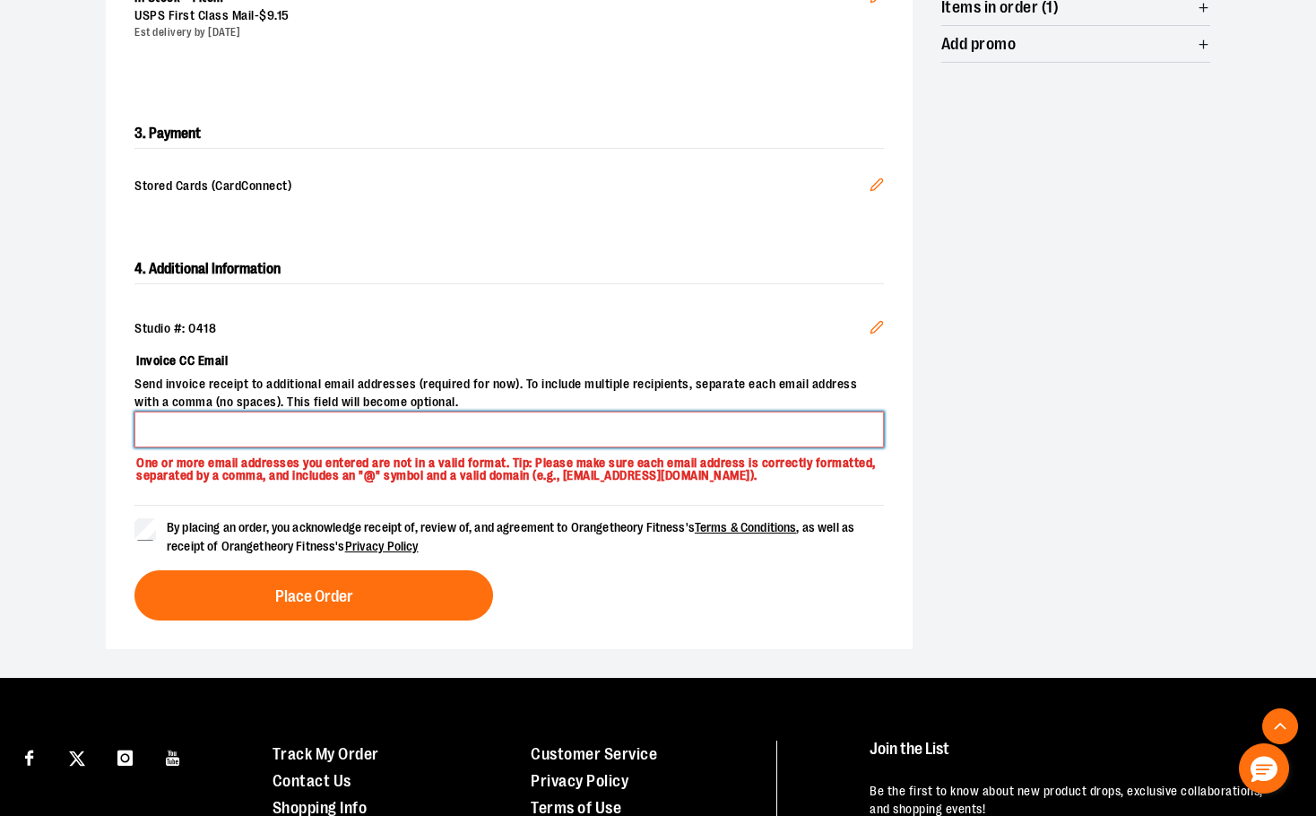
click at [596, 438] on input "Invoice CC Email" at bounding box center [510, 430] width 750 height 36
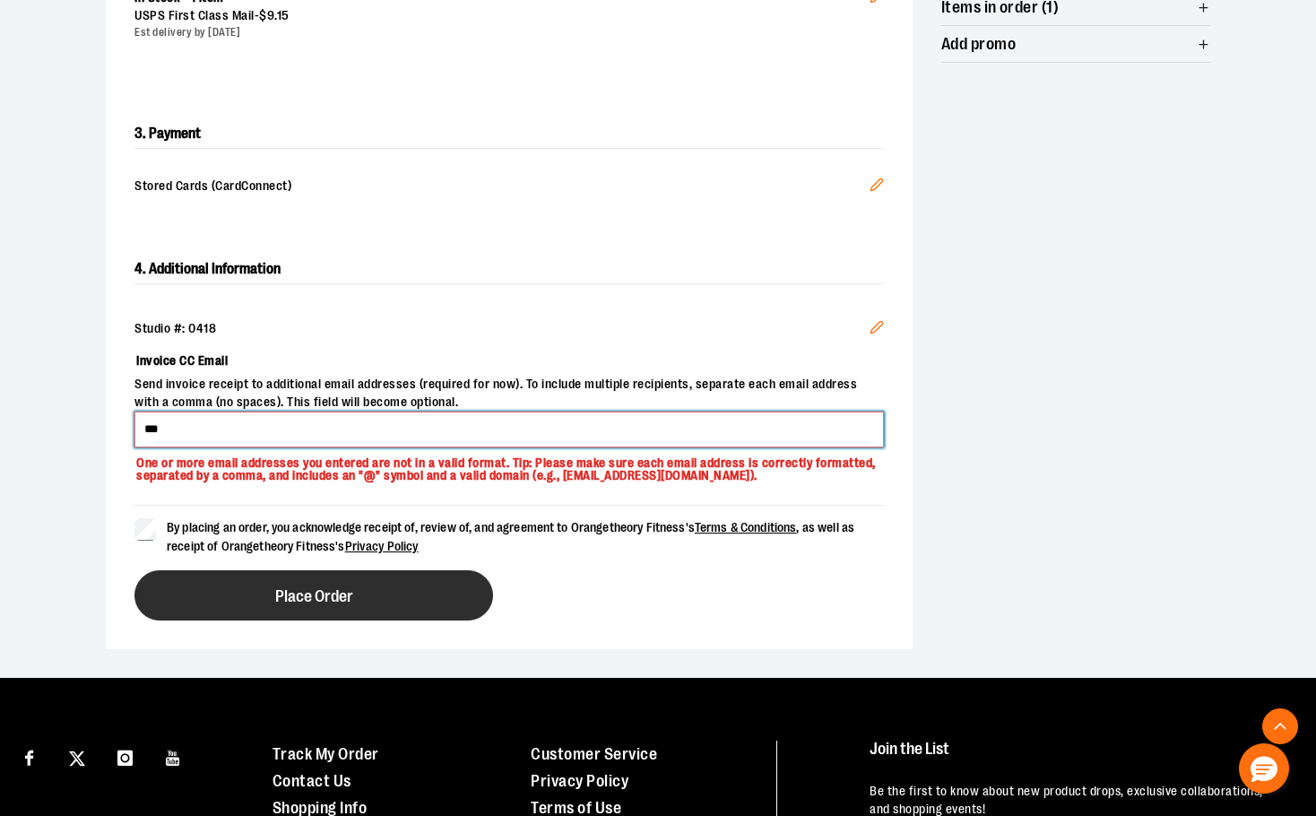
type input "**********"
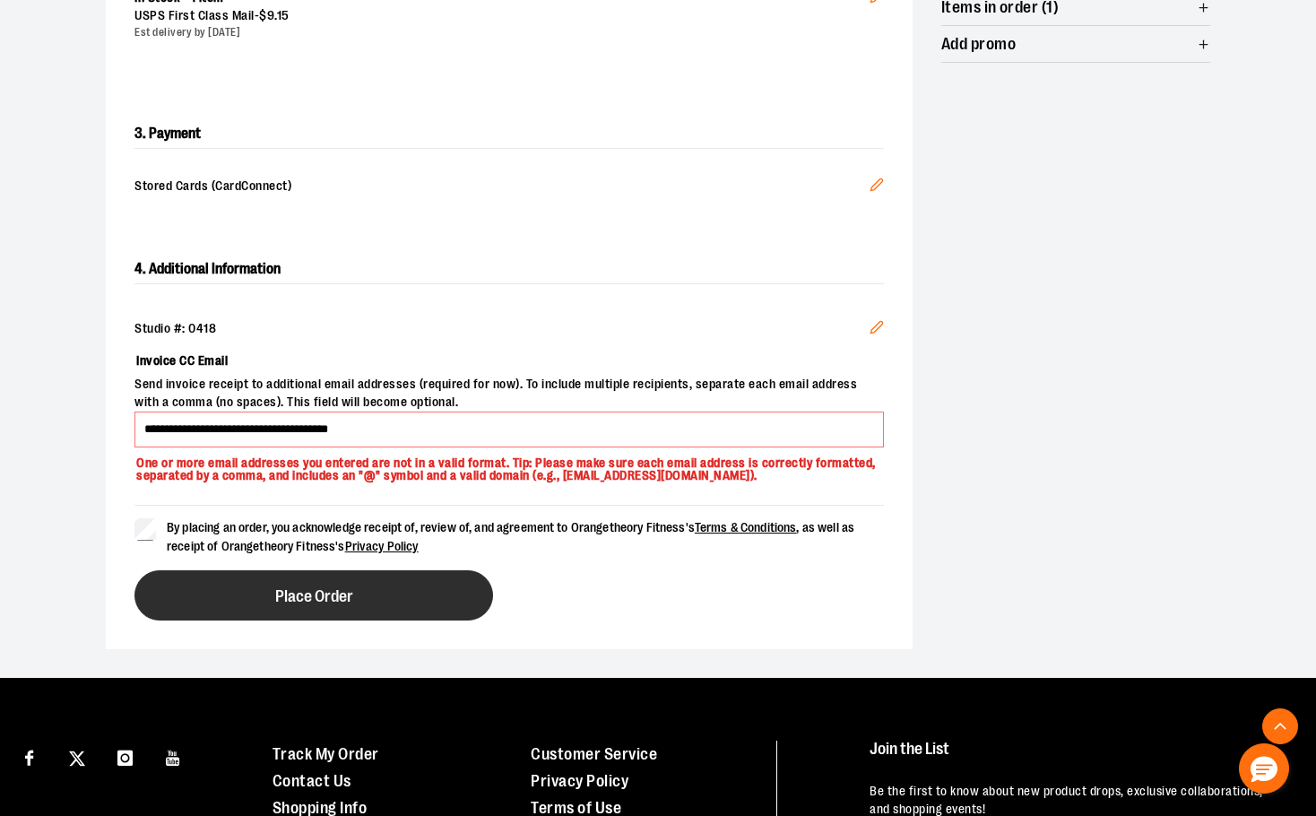
click at [304, 599] on span "Place Order" at bounding box center [314, 596] width 78 height 17
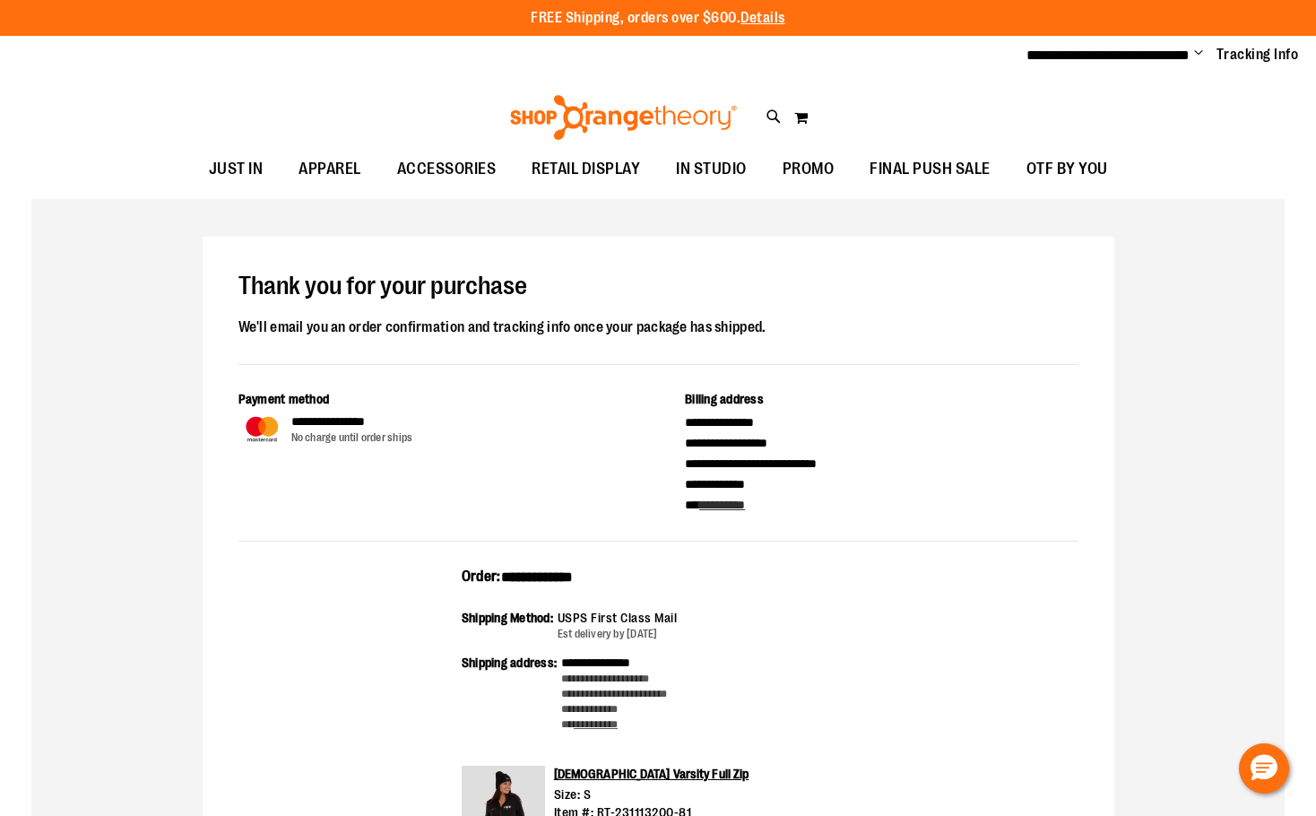
scroll to position [268, 0]
